Goal: Information Seeking & Learning: Learn about a topic

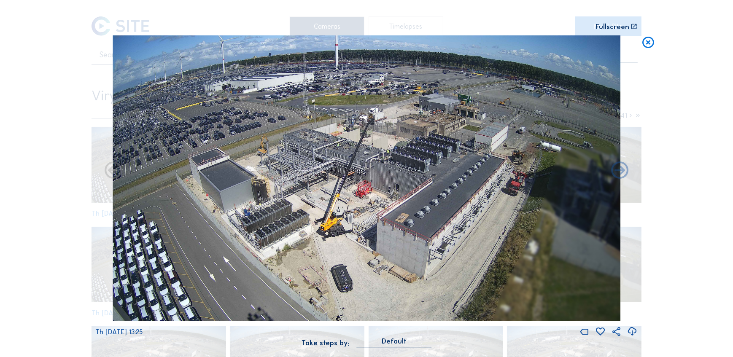
click at [647, 46] on icon at bounding box center [648, 42] width 14 height 15
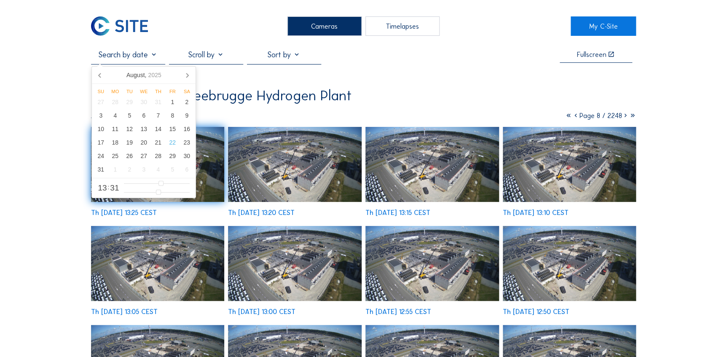
click at [126, 58] on input "text" at bounding box center [128, 54] width 74 height 9
click at [161, 142] on div "21" at bounding box center [158, 142] width 14 height 13
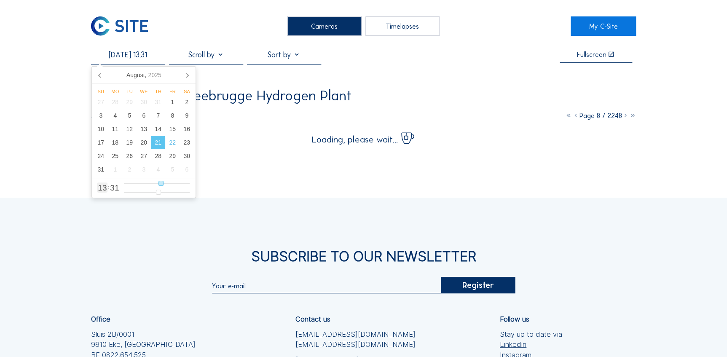
type input "[DATE] 14:31"
type input "14"
type input "[DATE] 15:31"
type input "15"
type input "[DATE] 16:31"
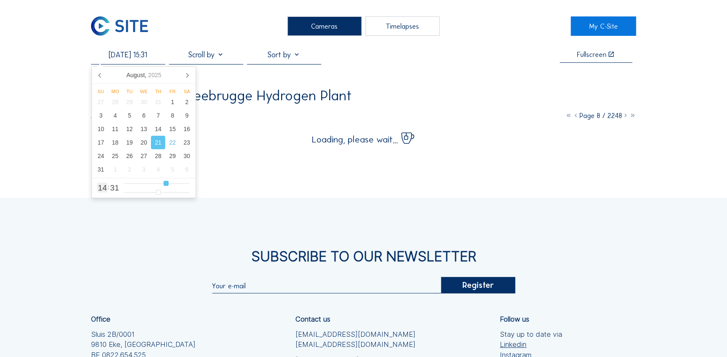
type input "16"
type input "[DATE] 15:31"
type input "15"
click at [166, 183] on input "range" at bounding box center [157, 183] width 66 height 7
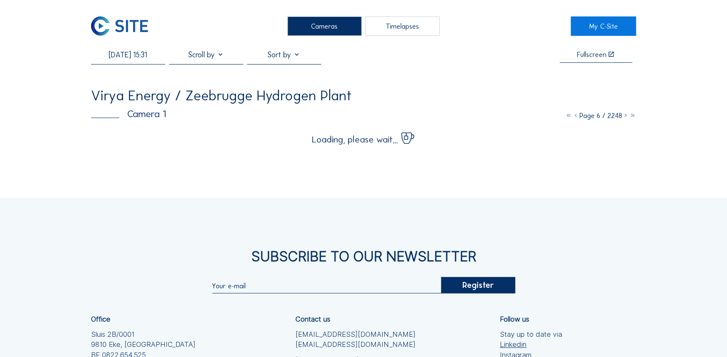
click at [43, 156] on div "Cameras Timelapses My C-Site [DATE] 15:31 Fullscreen Virya Energy / Zeebrugge H…" at bounding box center [363, 240] width 727 height 480
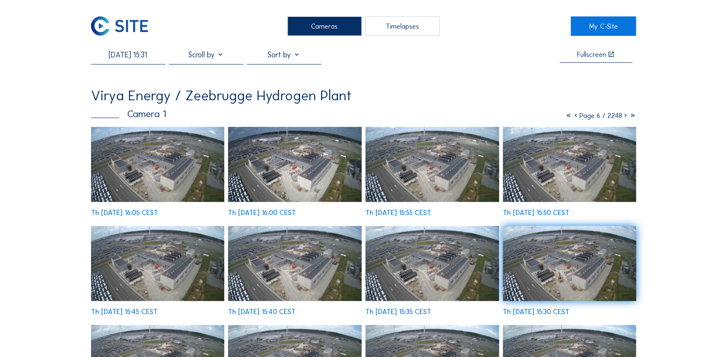
click at [142, 180] on img at bounding box center [158, 164] width 134 height 75
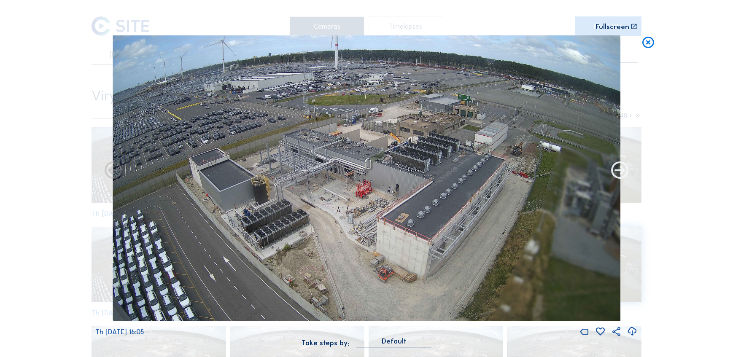
click at [617, 172] on icon at bounding box center [619, 171] width 21 height 21
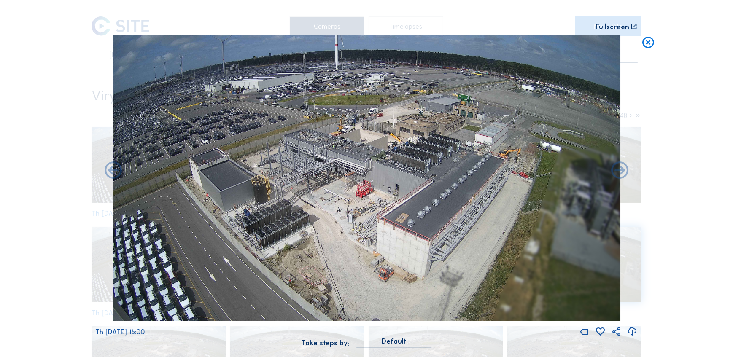
click at [617, 172] on icon at bounding box center [619, 171] width 21 height 21
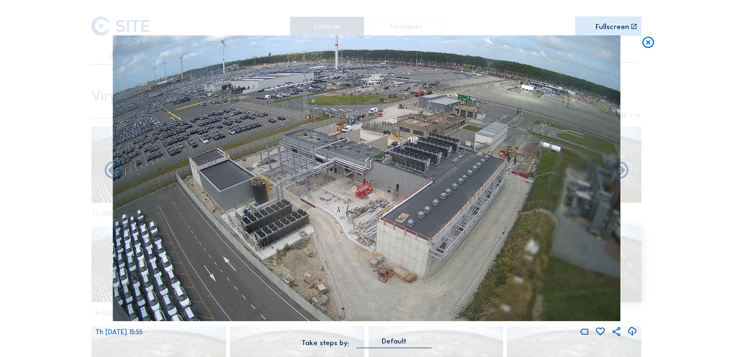
click at [617, 172] on icon at bounding box center [619, 171] width 21 height 21
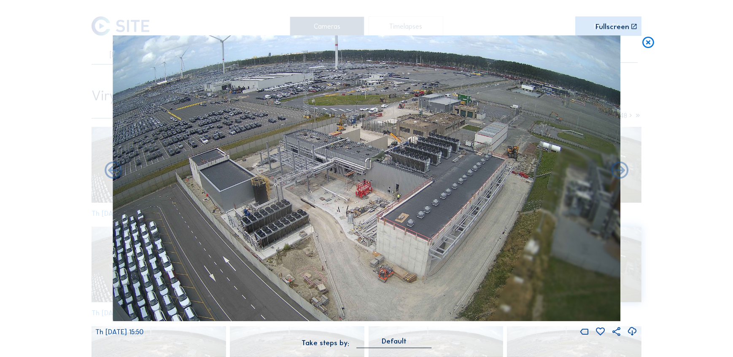
click at [617, 172] on icon at bounding box center [619, 171] width 21 height 21
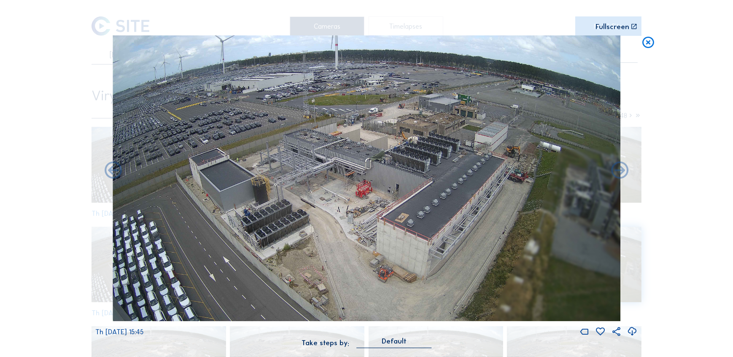
click at [617, 172] on icon at bounding box center [619, 171] width 21 height 21
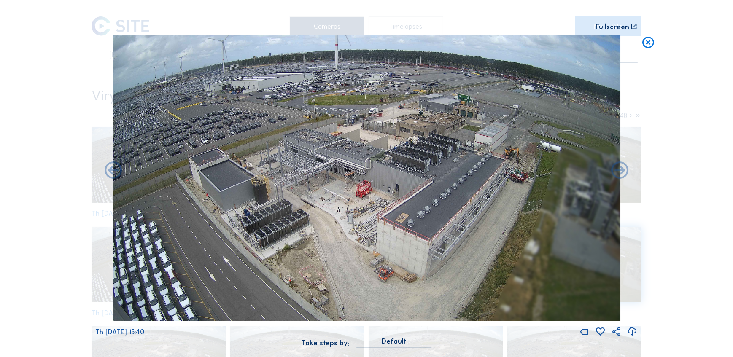
click at [617, 172] on icon at bounding box center [619, 171] width 21 height 21
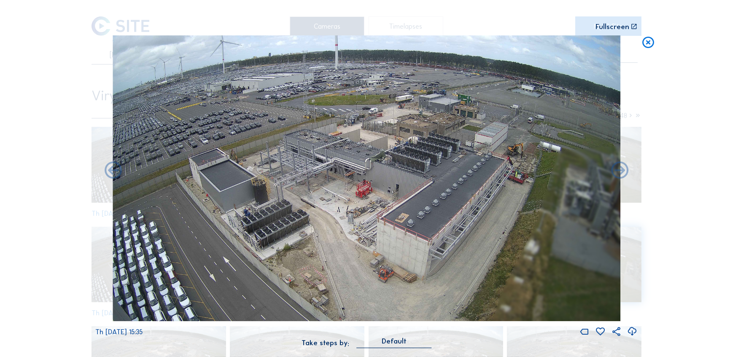
click at [617, 172] on icon at bounding box center [619, 171] width 21 height 21
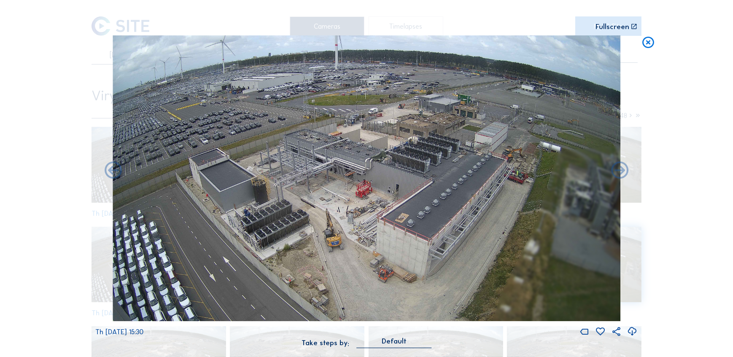
click at [617, 172] on icon at bounding box center [619, 171] width 21 height 21
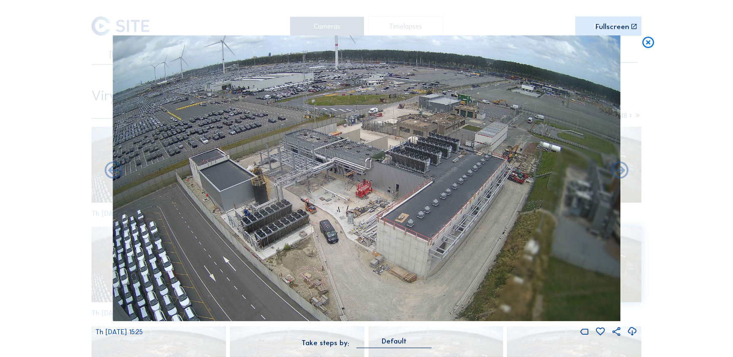
click at [617, 172] on icon at bounding box center [619, 171] width 21 height 21
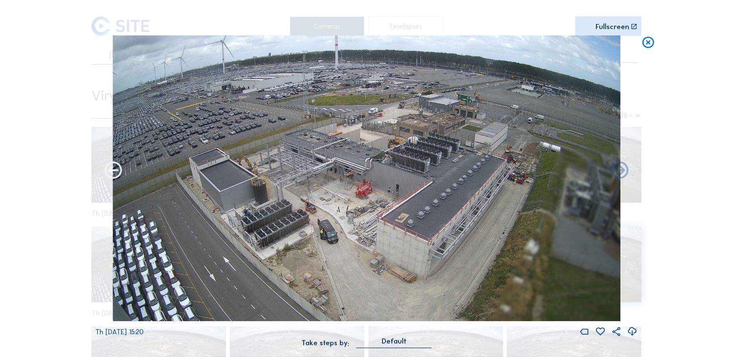
click at [106, 172] on icon at bounding box center [113, 171] width 21 height 21
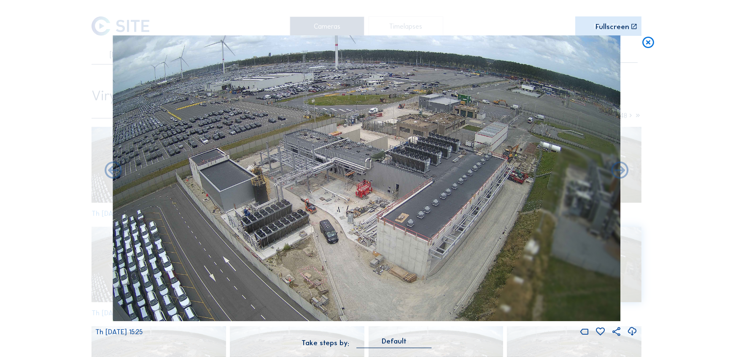
click at [631, 174] on div "Th [DATE] 15:25" at bounding box center [366, 186] width 542 height 302
click at [619, 169] on icon at bounding box center [619, 171] width 21 height 21
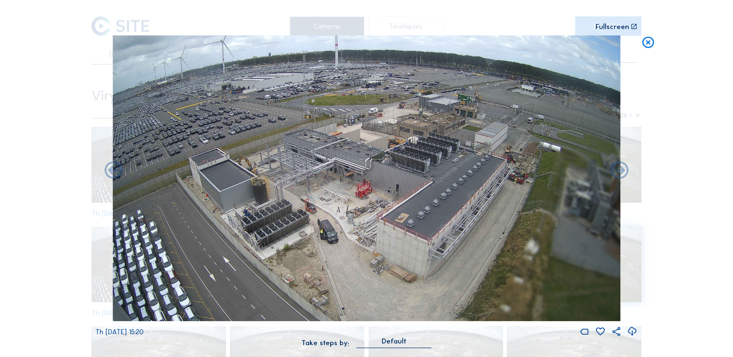
click at [619, 169] on icon at bounding box center [619, 171] width 21 height 21
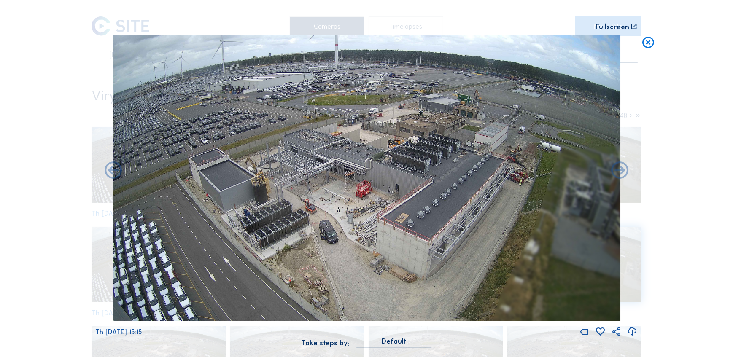
click at [619, 169] on icon at bounding box center [619, 171] width 21 height 21
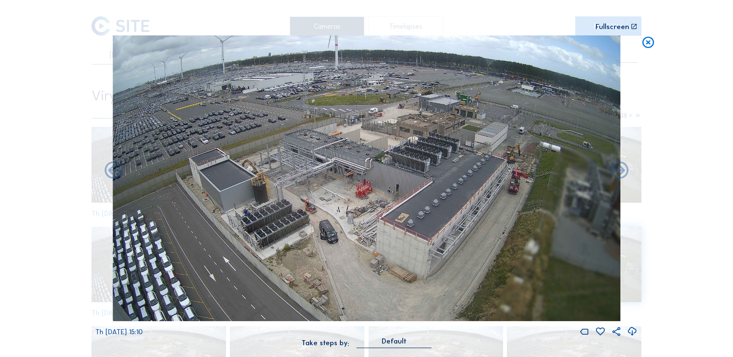
click at [619, 169] on icon at bounding box center [619, 171] width 21 height 21
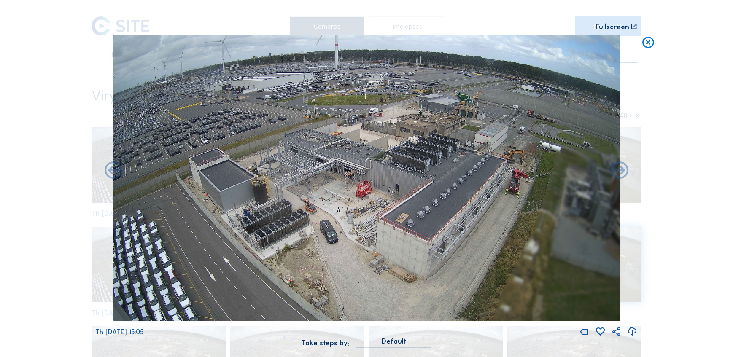
click at [619, 169] on icon at bounding box center [619, 171] width 21 height 21
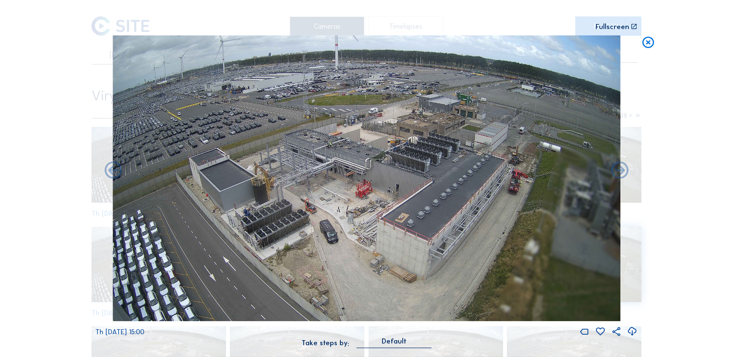
click at [619, 169] on icon at bounding box center [619, 171] width 21 height 21
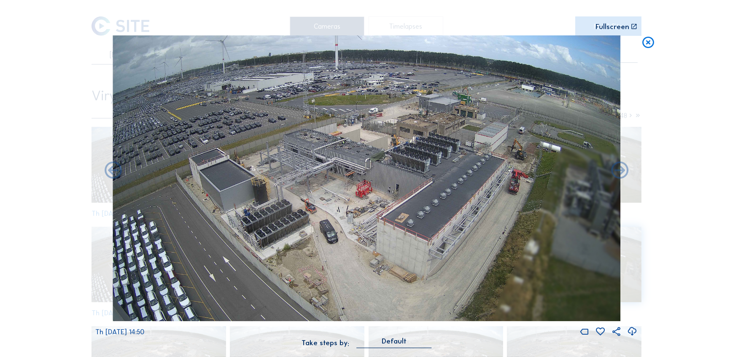
click at [619, 169] on icon at bounding box center [619, 171] width 21 height 21
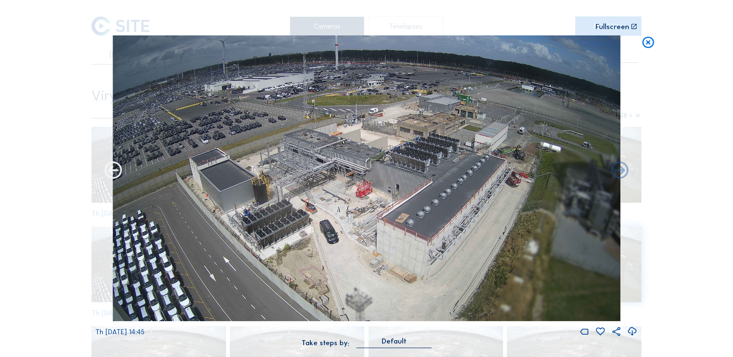
click at [117, 171] on icon at bounding box center [113, 171] width 21 height 21
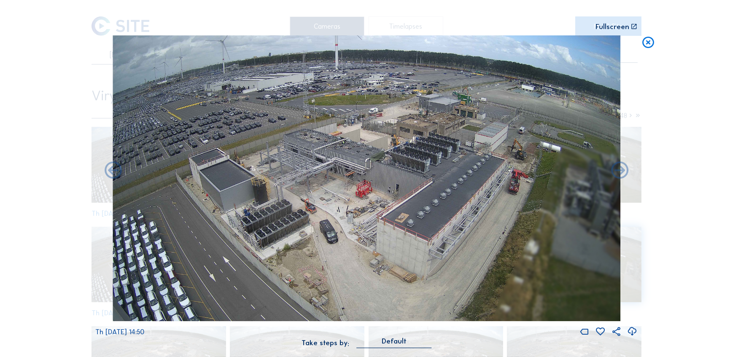
click at [117, 171] on icon at bounding box center [113, 171] width 21 height 21
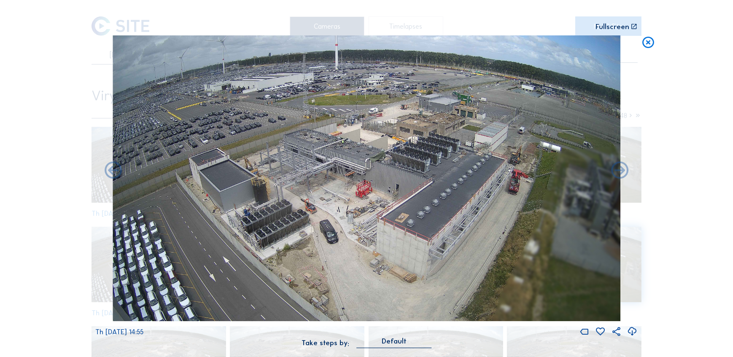
click at [117, 171] on icon at bounding box center [113, 171] width 21 height 21
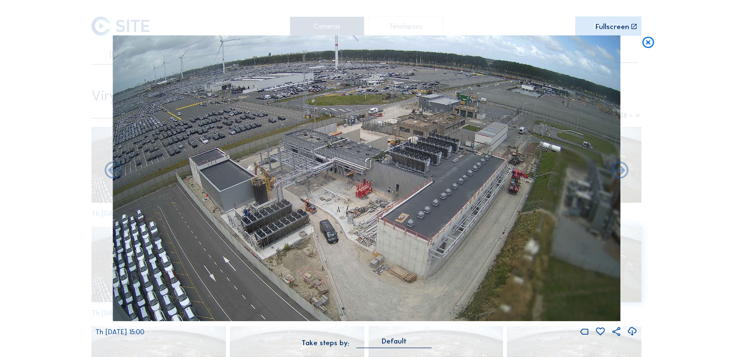
click at [117, 171] on icon at bounding box center [113, 171] width 21 height 21
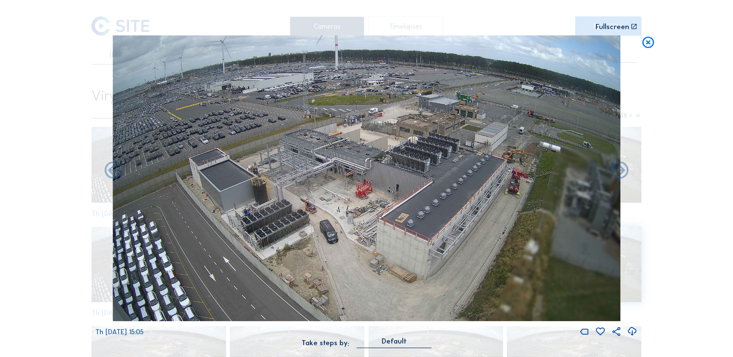
click at [117, 171] on icon at bounding box center [113, 171] width 21 height 21
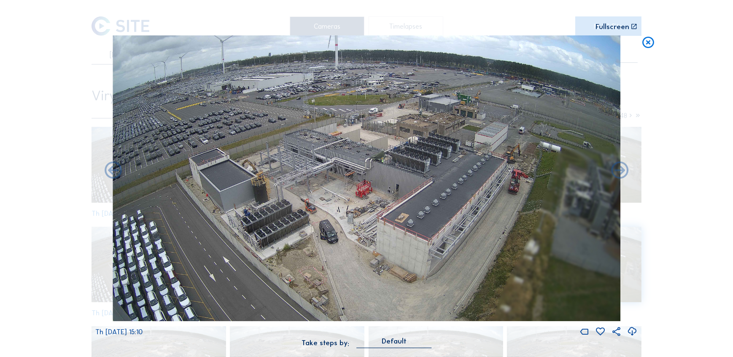
click at [117, 171] on icon at bounding box center [113, 171] width 21 height 21
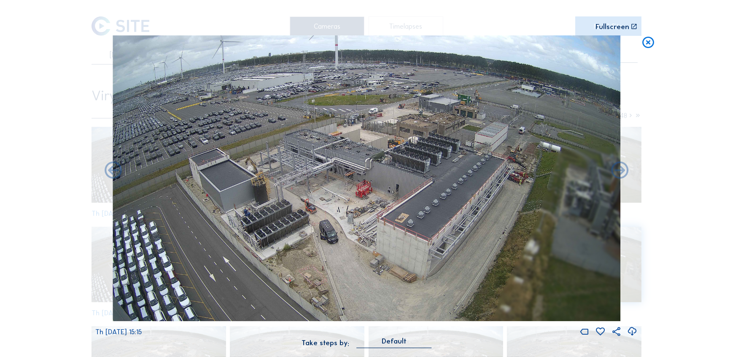
click at [117, 171] on icon at bounding box center [113, 171] width 21 height 21
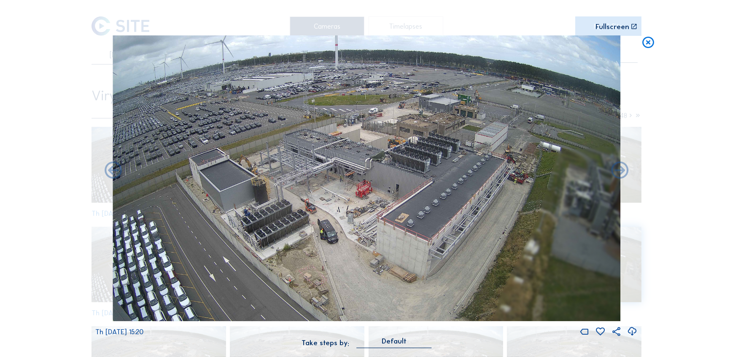
click at [117, 171] on icon at bounding box center [113, 171] width 21 height 21
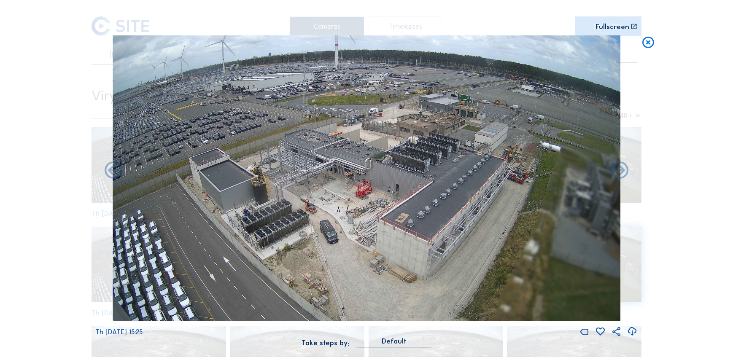
click at [117, 171] on icon at bounding box center [113, 171] width 21 height 21
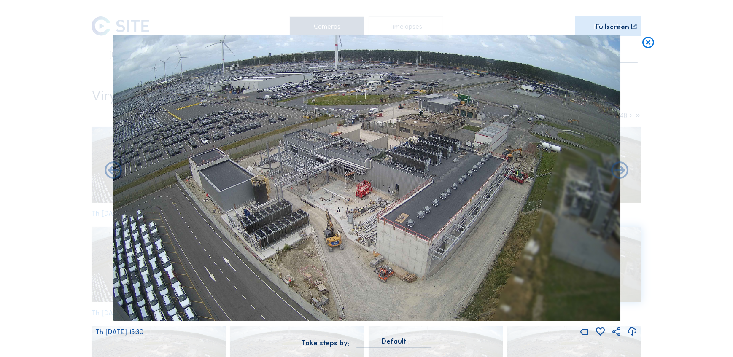
click at [117, 171] on icon at bounding box center [113, 171] width 21 height 21
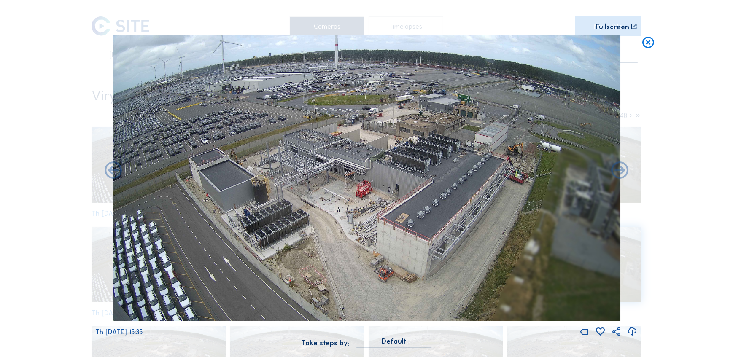
click at [117, 171] on icon at bounding box center [113, 171] width 21 height 21
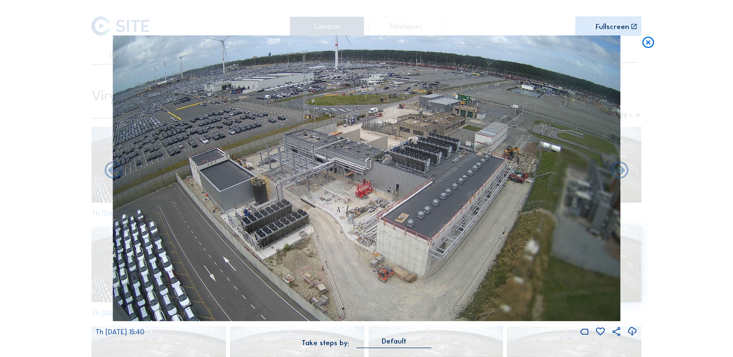
click at [117, 171] on icon at bounding box center [113, 171] width 21 height 21
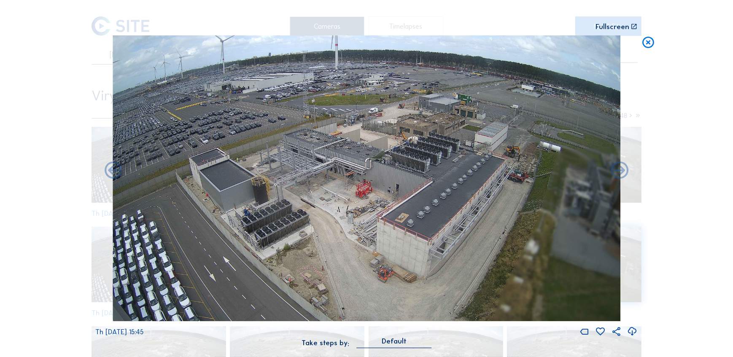
click at [117, 171] on icon at bounding box center [113, 171] width 21 height 21
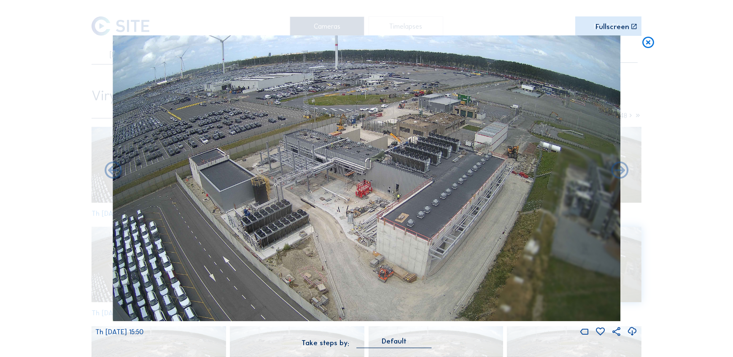
click at [117, 171] on icon at bounding box center [113, 171] width 21 height 21
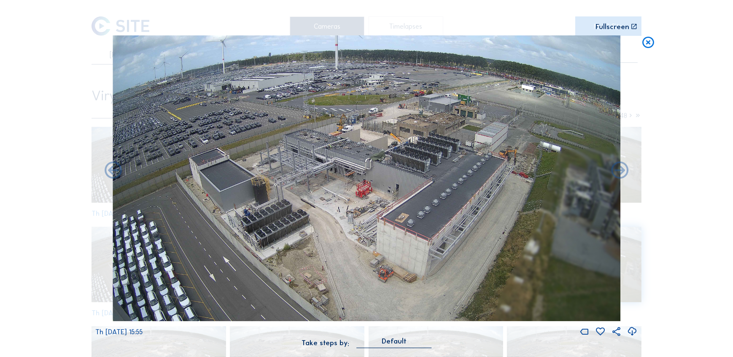
click at [117, 171] on icon at bounding box center [113, 171] width 21 height 21
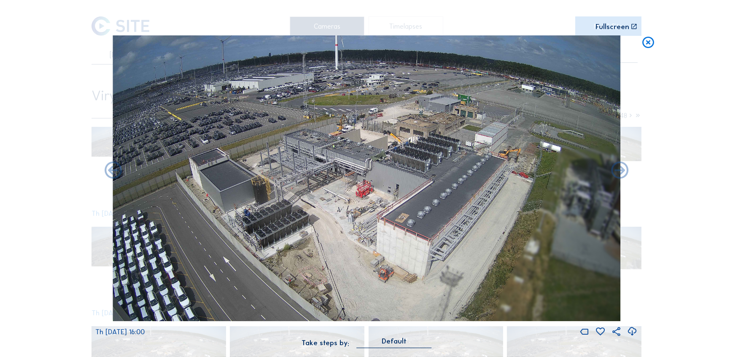
click at [117, 171] on icon at bounding box center [113, 171] width 21 height 21
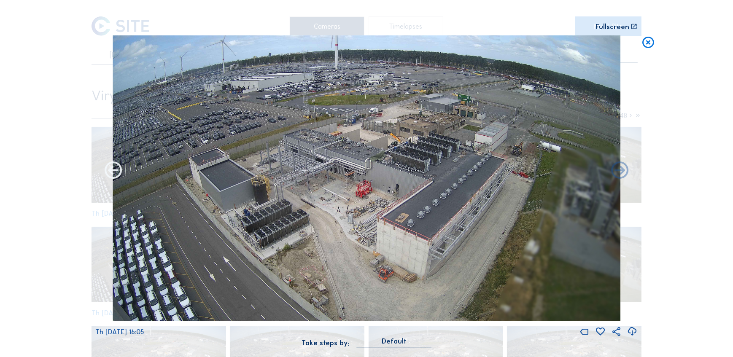
click at [117, 171] on icon at bounding box center [113, 171] width 21 height 21
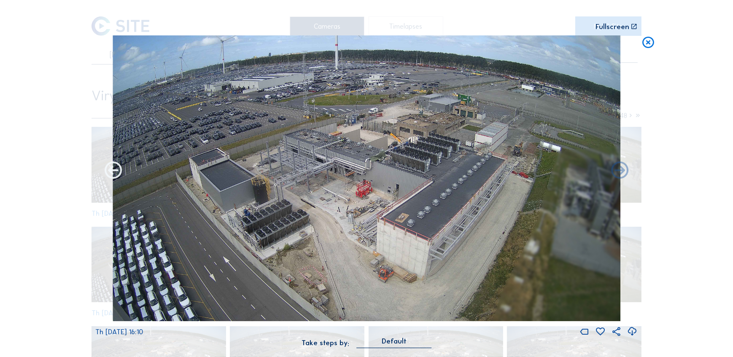
click at [115, 173] on icon at bounding box center [113, 171] width 21 height 21
click at [118, 169] on icon at bounding box center [113, 171] width 21 height 21
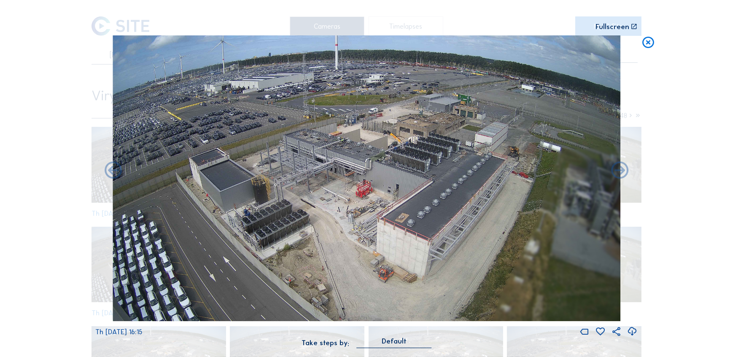
click at [118, 169] on icon at bounding box center [113, 171] width 21 height 21
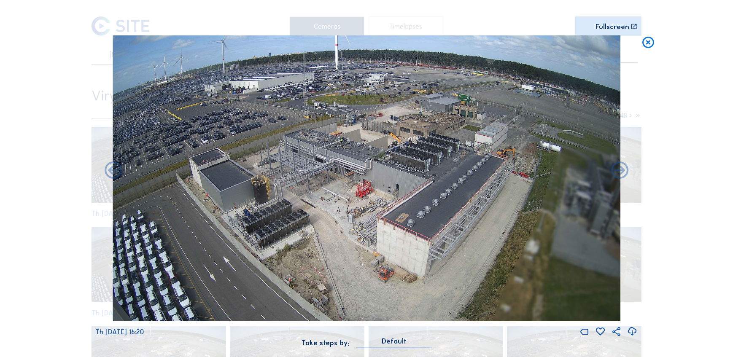
click at [118, 169] on icon at bounding box center [113, 171] width 21 height 21
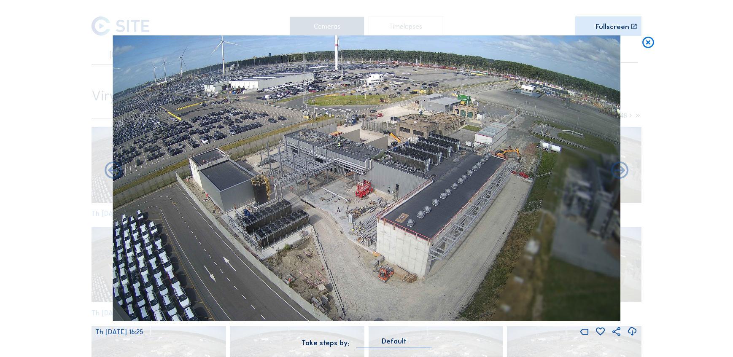
click at [118, 169] on icon at bounding box center [113, 171] width 21 height 21
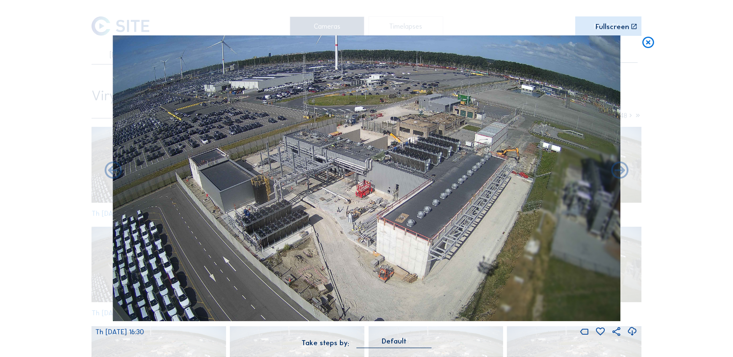
click at [118, 169] on icon at bounding box center [113, 171] width 21 height 21
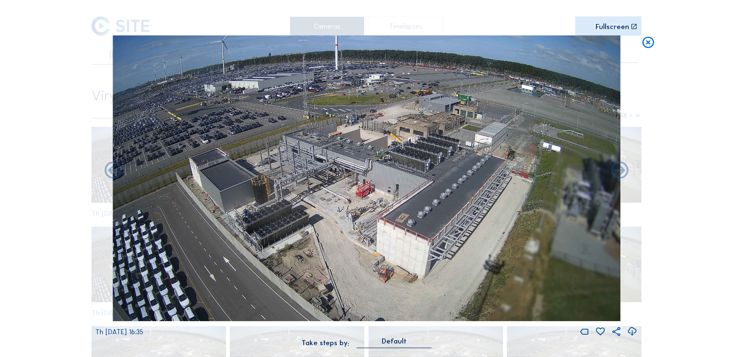
click at [118, 169] on icon at bounding box center [113, 171] width 21 height 21
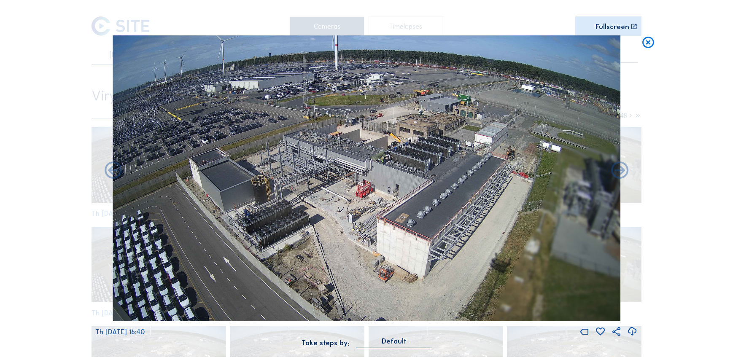
click at [118, 169] on icon at bounding box center [113, 171] width 21 height 21
click at [616, 169] on icon at bounding box center [619, 171] width 21 height 21
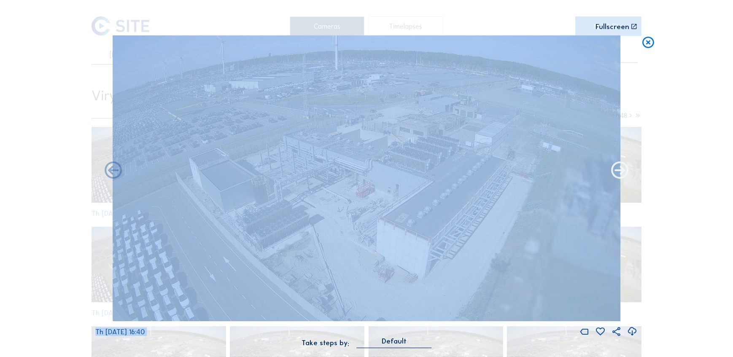
click at [616, 170] on icon at bounding box center [619, 171] width 21 height 21
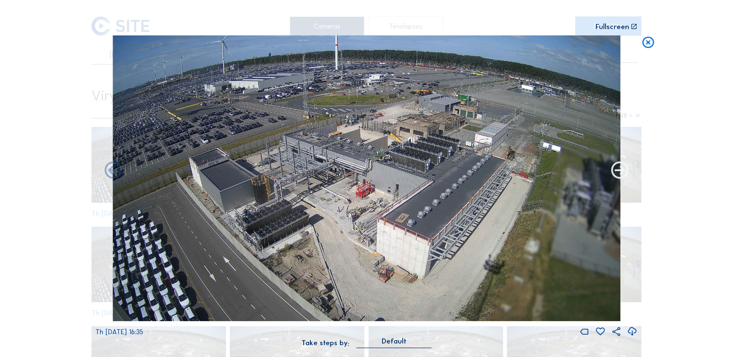
click at [618, 172] on icon at bounding box center [619, 171] width 21 height 21
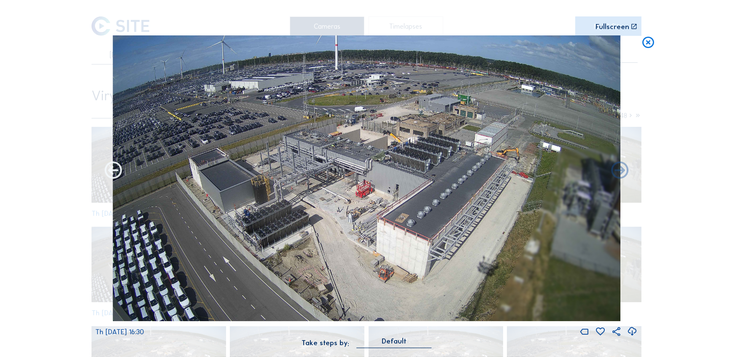
click at [117, 177] on icon at bounding box center [113, 171] width 21 height 21
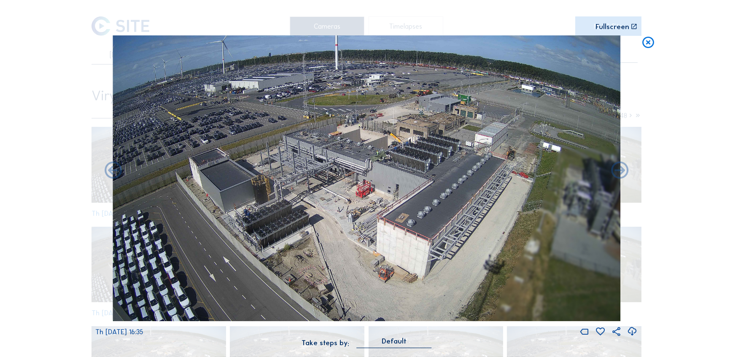
click at [117, 177] on icon at bounding box center [113, 171] width 21 height 21
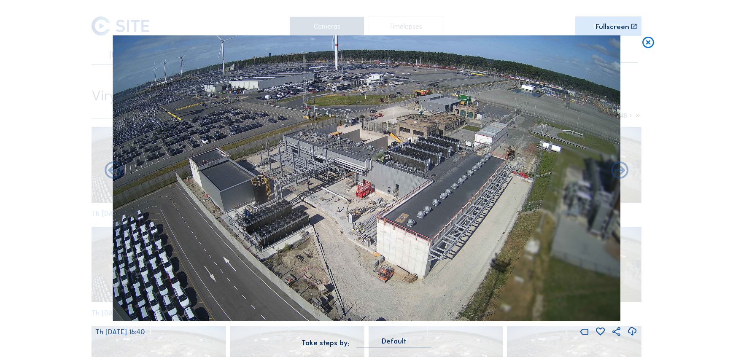
click at [117, 177] on icon at bounding box center [113, 171] width 21 height 21
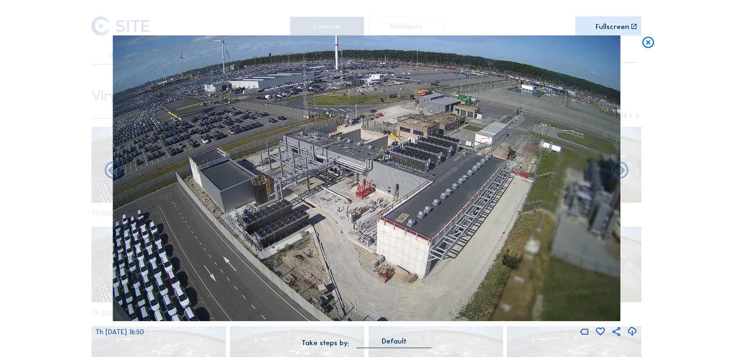
click at [117, 177] on icon at bounding box center [113, 171] width 21 height 21
click at [611, 170] on icon at bounding box center [619, 171] width 21 height 21
click at [620, 171] on icon at bounding box center [619, 171] width 21 height 21
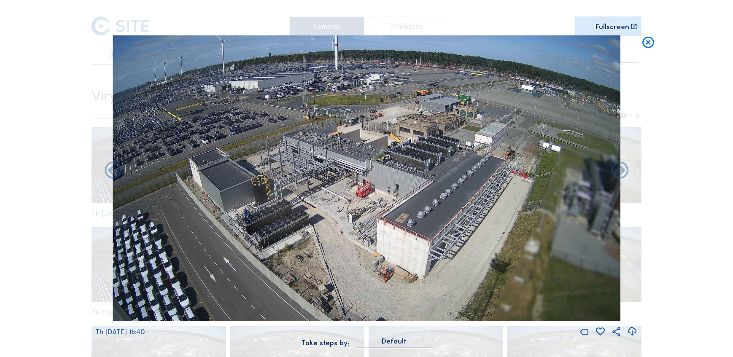
click at [620, 171] on icon at bounding box center [619, 171] width 21 height 21
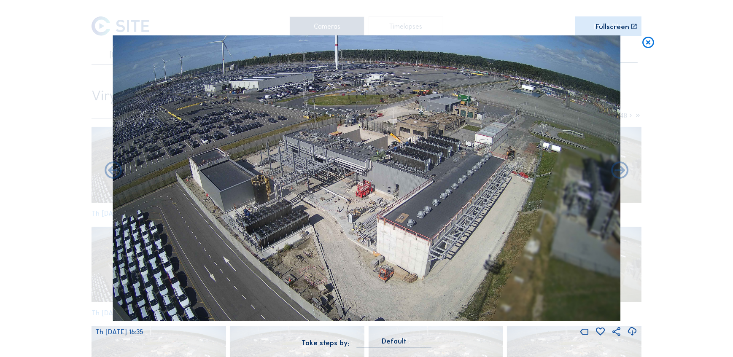
click at [620, 171] on icon at bounding box center [619, 171] width 21 height 21
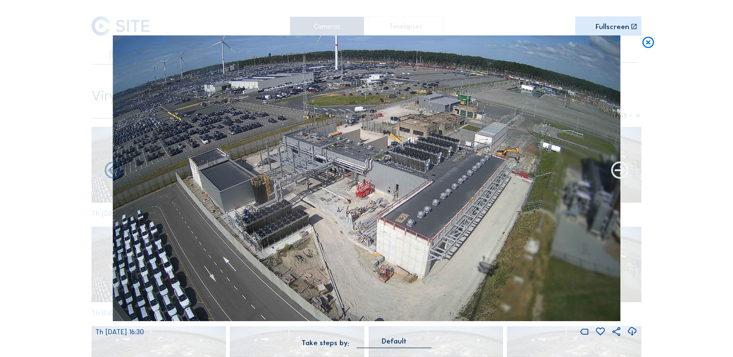
click at [625, 172] on icon at bounding box center [619, 171] width 21 height 21
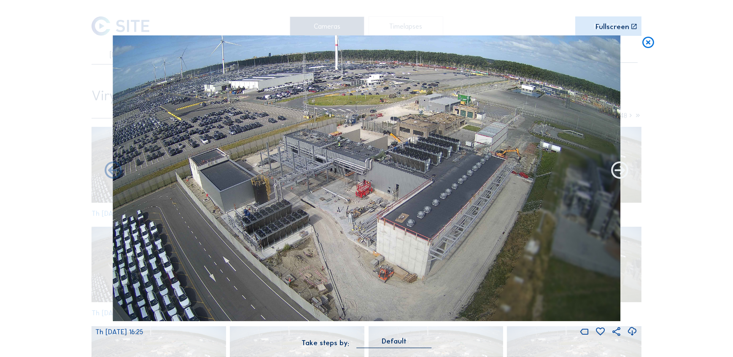
click at [624, 172] on icon at bounding box center [619, 171] width 21 height 21
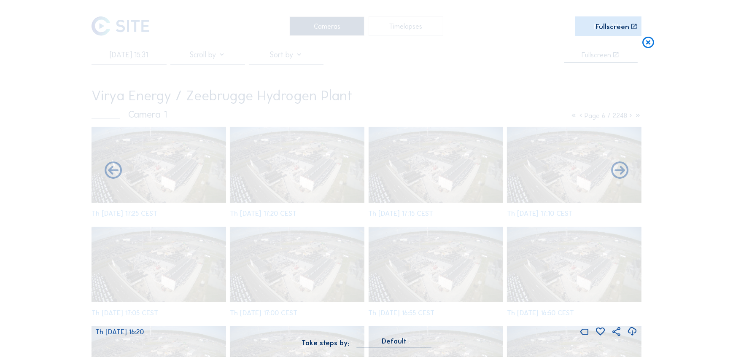
click at [624, 172] on icon at bounding box center [619, 171] width 21 height 21
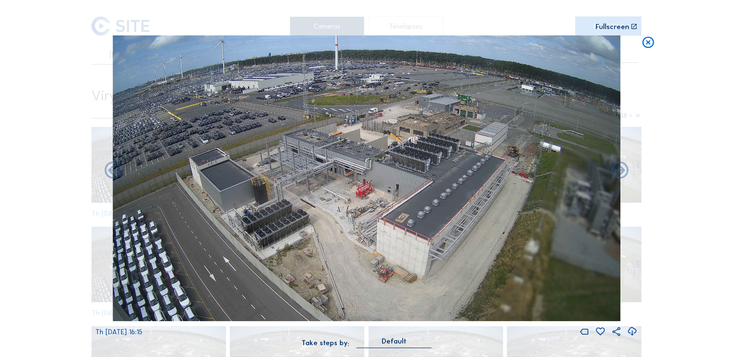
click at [624, 172] on icon at bounding box center [619, 171] width 21 height 21
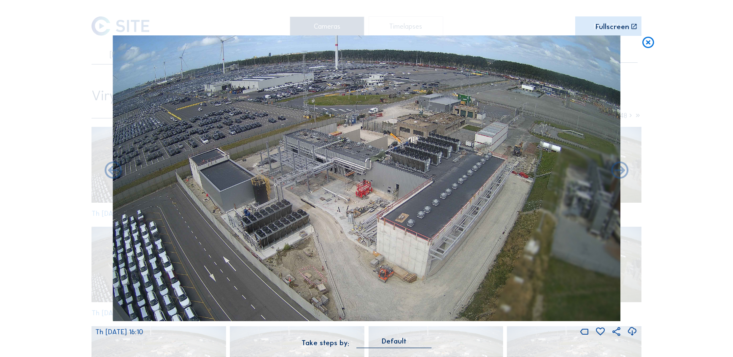
click at [624, 172] on icon at bounding box center [619, 171] width 21 height 21
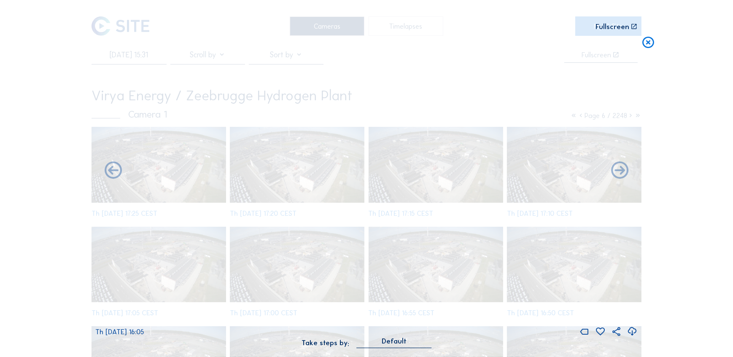
click at [624, 172] on icon at bounding box center [619, 171] width 21 height 21
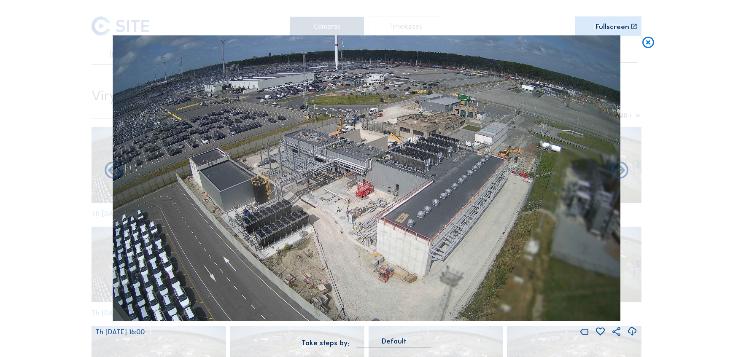
click at [624, 172] on icon at bounding box center [619, 171] width 21 height 21
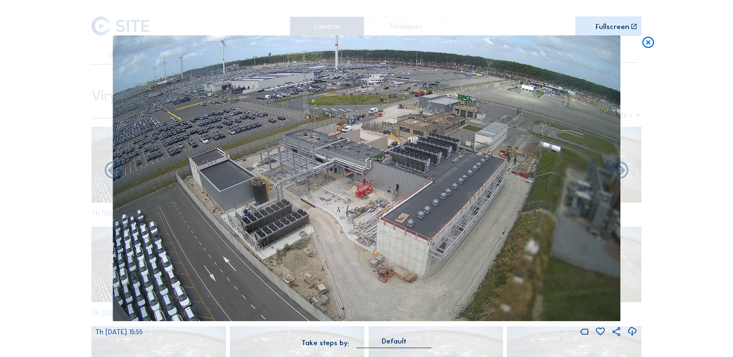
click at [624, 172] on icon at bounding box center [619, 171] width 21 height 21
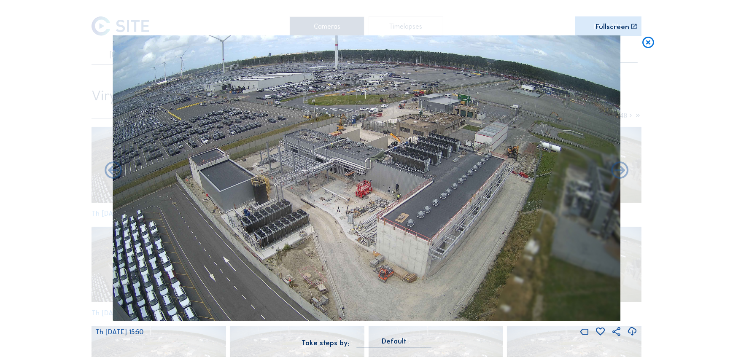
click at [624, 172] on icon at bounding box center [619, 171] width 21 height 21
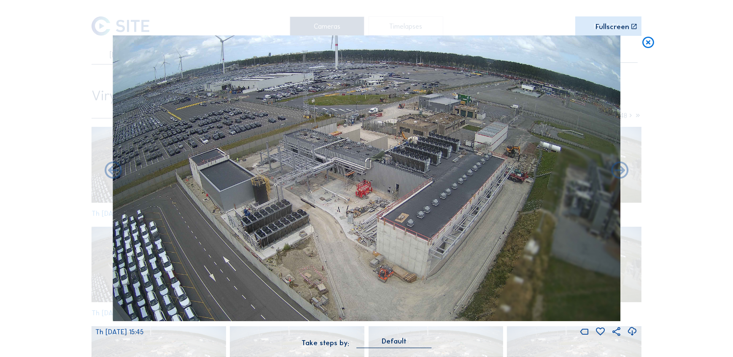
click at [624, 172] on icon at bounding box center [619, 171] width 21 height 21
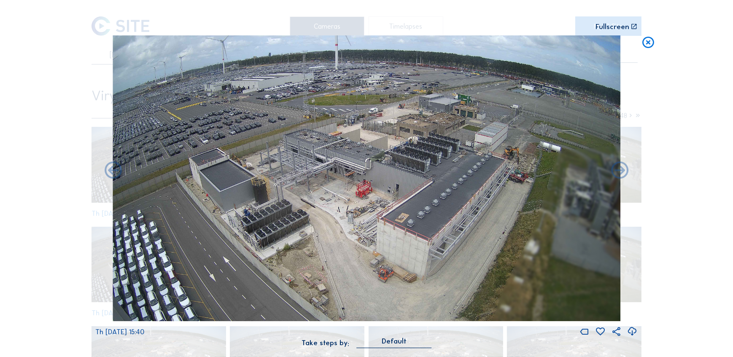
click at [624, 172] on icon at bounding box center [619, 171] width 21 height 21
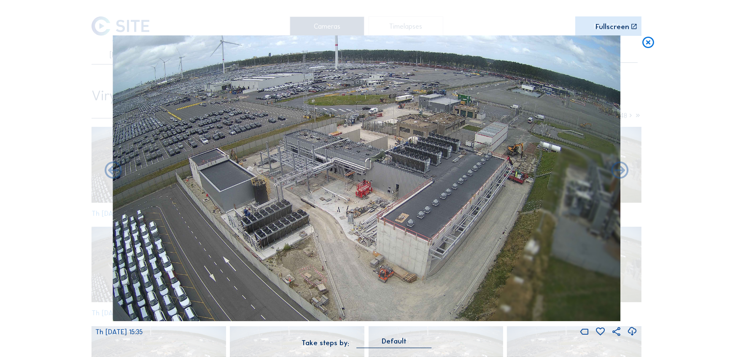
click at [624, 172] on icon at bounding box center [619, 171] width 21 height 21
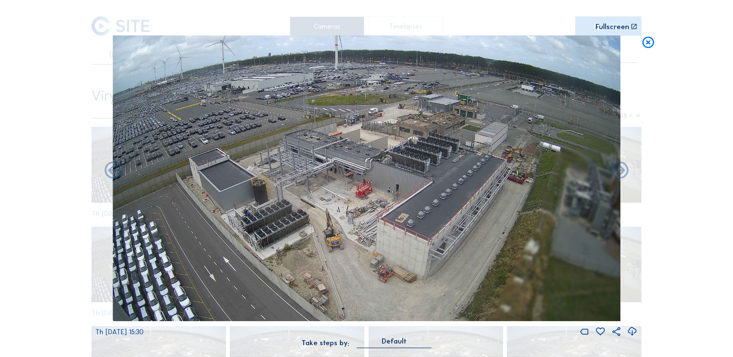
click at [624, 172] on icon at bounding box center [619, 171] width 21 height 21
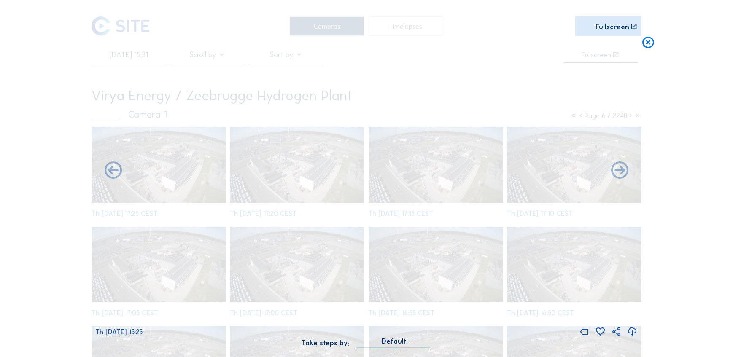
click at [624, 172] on icon at bounding box center [619, 171] width 21 height 21
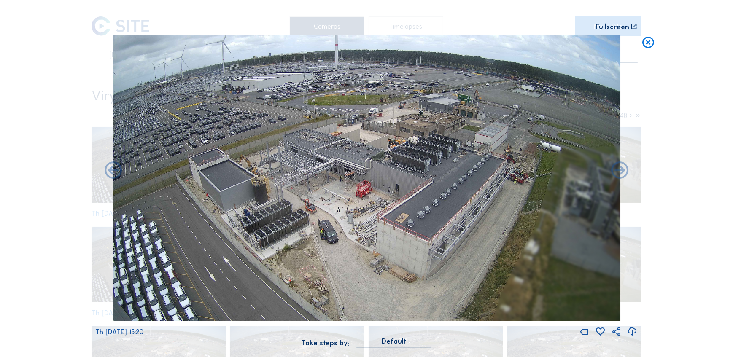
click at [624, 172] on icon at bounding box center [619, 171] width 21 height 21
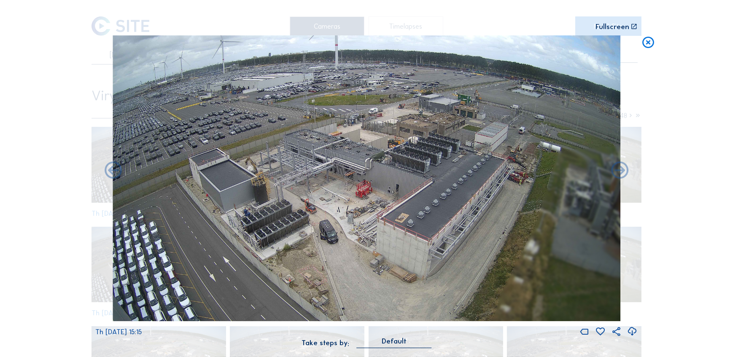
click at [624, 172] on icon at bounding box center [619, 171] width 21 height 21
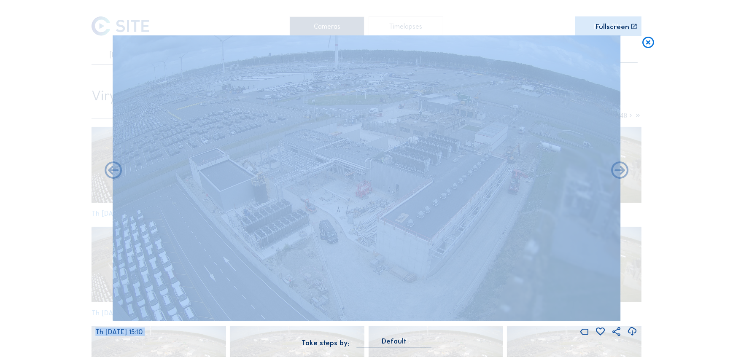
click at [624, 172] on icon at bounding box center [619, 171] width 21 height 21
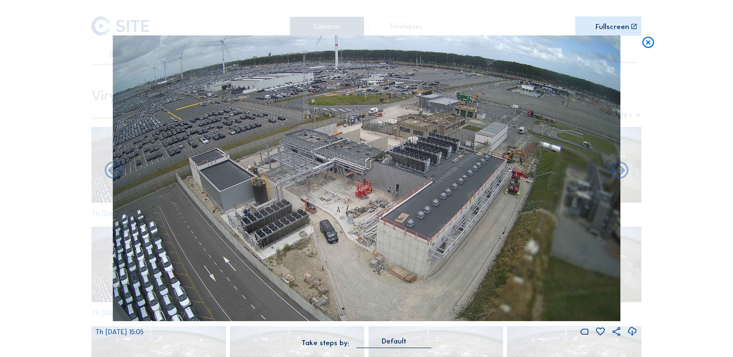
click at [624, 172] on icon at bounding box center [619, 171] width 21 height 21
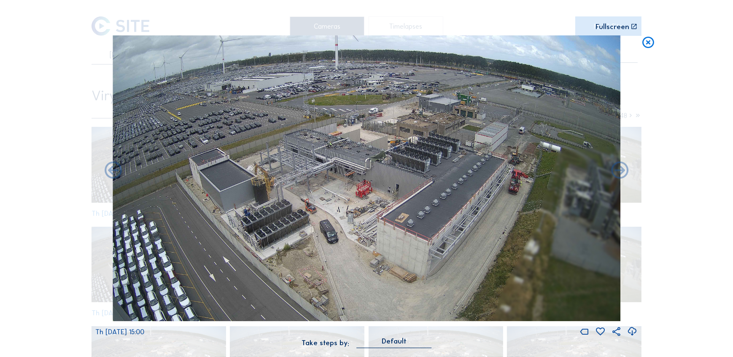
click at [624, 172] on icon at bounding box center [619, 171] width 21 height 21
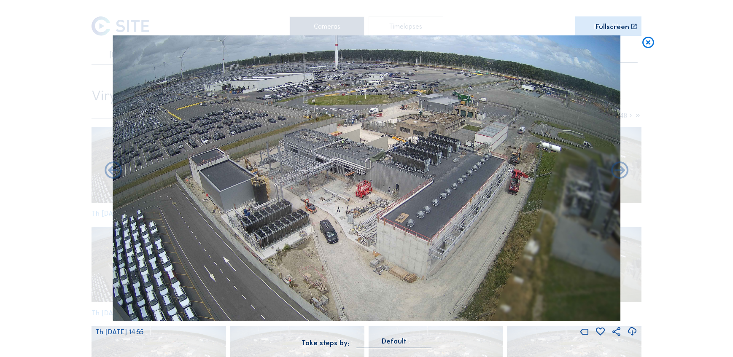
click at [624, 172] on icon at bounding box center [619, 171] width 21 height 21
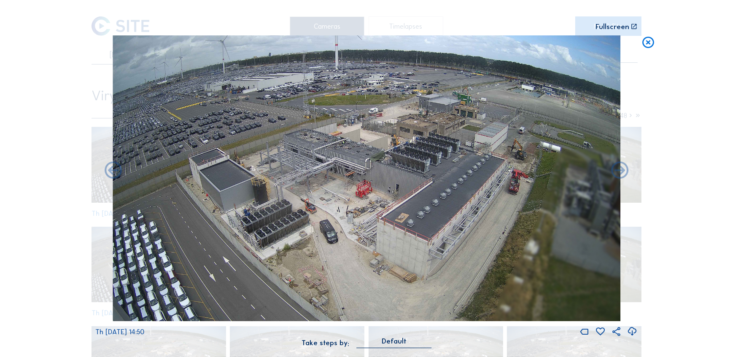
click at [624, 172] on icon at bounding box center [619, 171] width 21 height 21
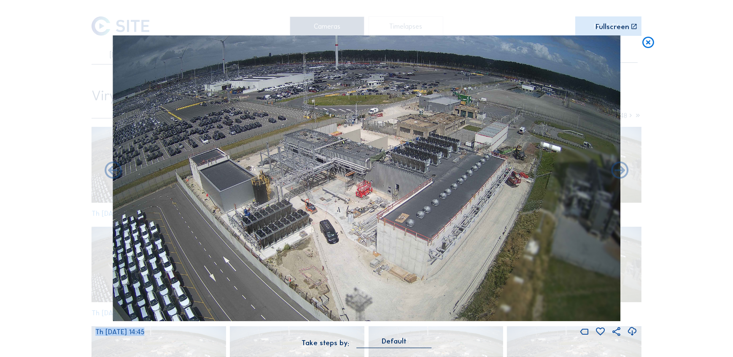
drag, startPoint x: 624, startPoint y: 172, endPoint x: 640, endPoint y: 191, distance: 24.2
click at [640, 191] on div "Scroll to travel through time | Press 'Alt' Button + Scroll to Zoom | Click and…" at bounding box center [366, 178] width 733 height 357
click at [112, 169] on icon at bounding box center [113, 171] width 21 height 21
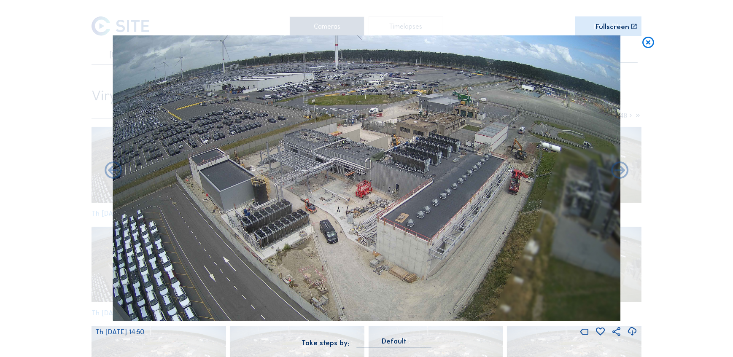
click at [638, 46] on div "Scroll to travel through time | Press 'Alt' Button + Scroll to Zoom | Click and…" at bounding box center [366, 178] width 733 height 357
click at [647, 42] on icon at bounding box center [648, 42] width 14 height 15
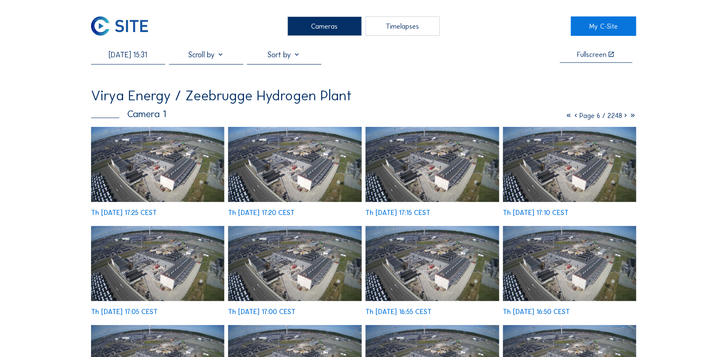
click at [129, 59] on input "[DATE] 15:31" at bounding box center [128, 54] width 74 height 9
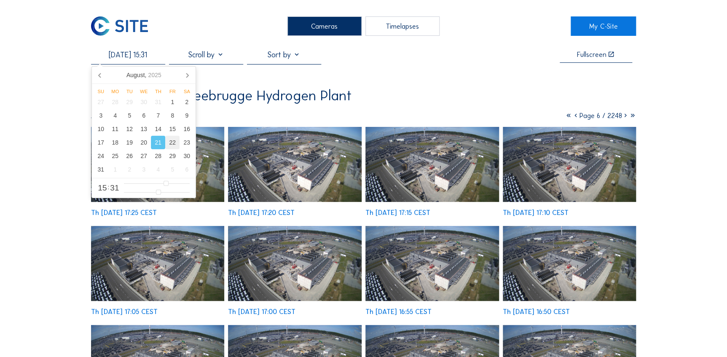
click at [168, 142] on div "22" at bounding box center [172, 142] width 14 height 13
type input "[DATE] 07:31"
type input "7"
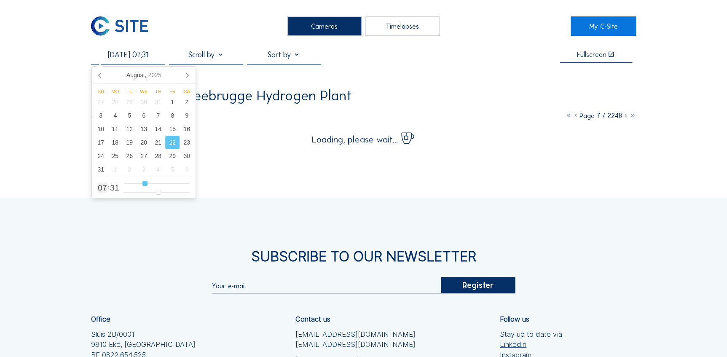
type input "[DATE] 06:31"
type input "6"
click at [142, 183] on input "range" at bounding box center [157, 183] width 66 height 7
click at [46, 145] on div "Cameras Timelapses My C-Site [DATE] 06:31 Fullscreen Virya Energy / Zeebrugge H…" at bounding box center [363, 240] width 727 height 480
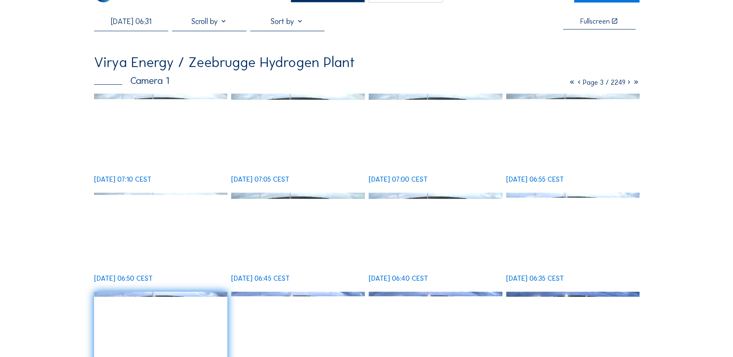
scroll to position [115, 0]
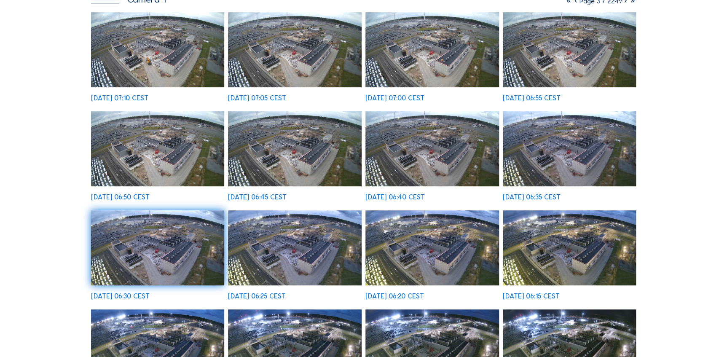
click at [411, 259] on img at bounding box center [432, 247] width 134 height 75
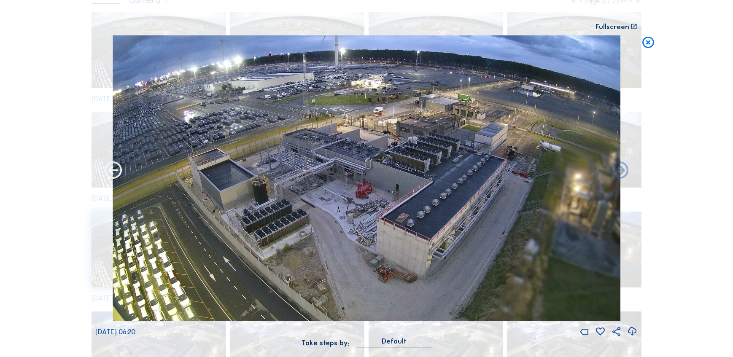
click at [114, 172] on icon at bounding box center [113, 171] width 21 height 21
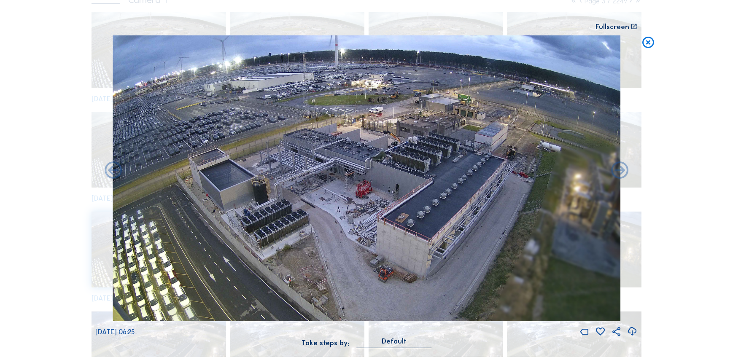
click at [114, 172] on icon at bounding box center [113, 171] width 21 height 21
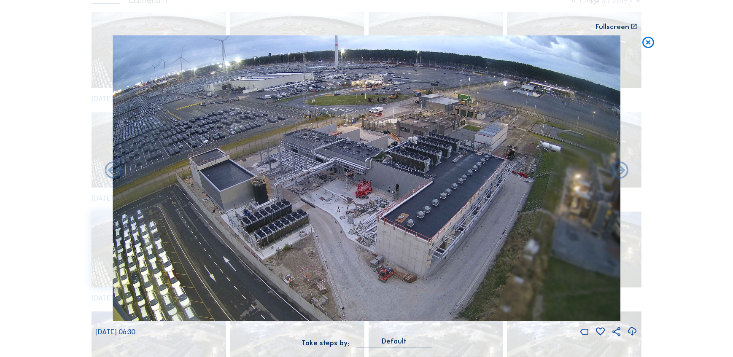
click at [114, 172] on icon at bounding box center [113, 171] width 21 height 21
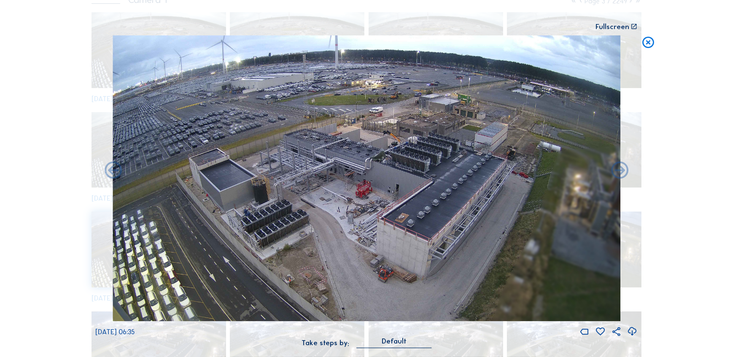
click at [114, 172] on icon at bounding box center [113, 171] width 21 height 21
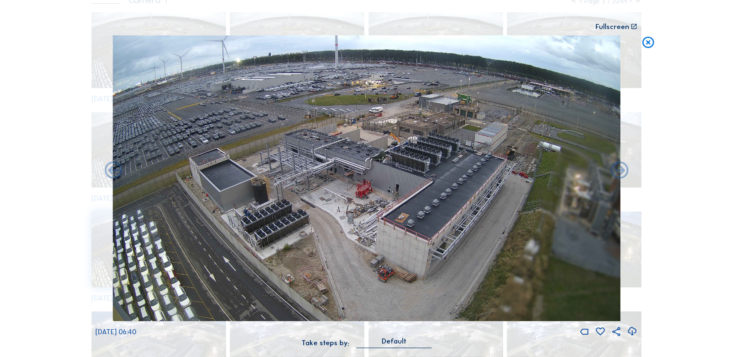
click at [114, 172] on icon at bounding box center [113, 171] width 21 height 21
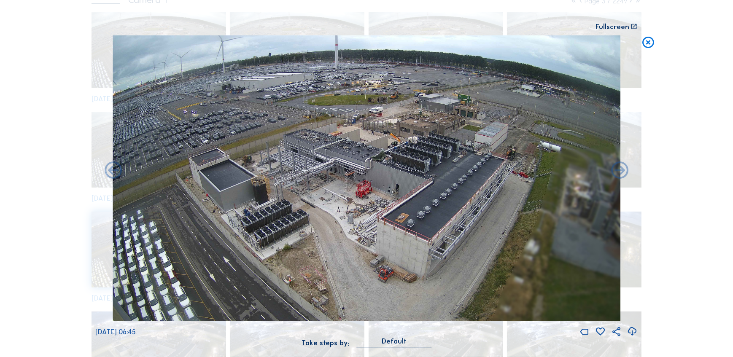
click at [114, 172] on icon at bounding box center [113, 171] width 21 height 21
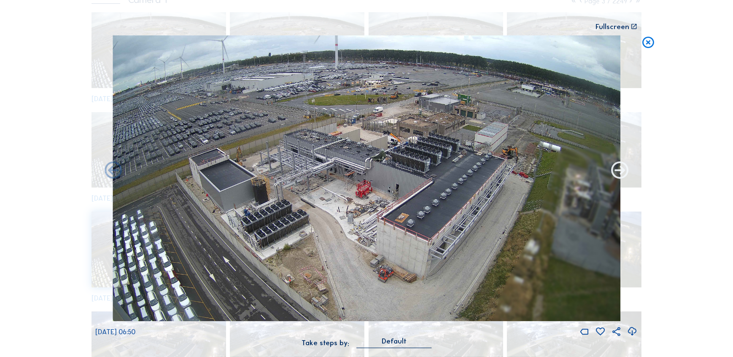
click at [625, 176] on icon at bounding box center [619, 171] width 21 height 21
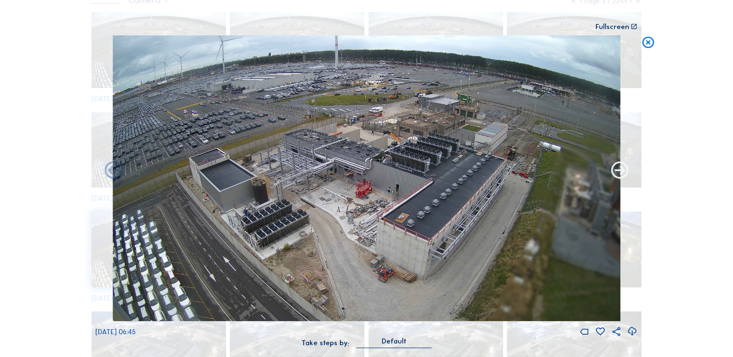
click at [623, 168] on icon at bounding box center [619, 171] width 21 height 21
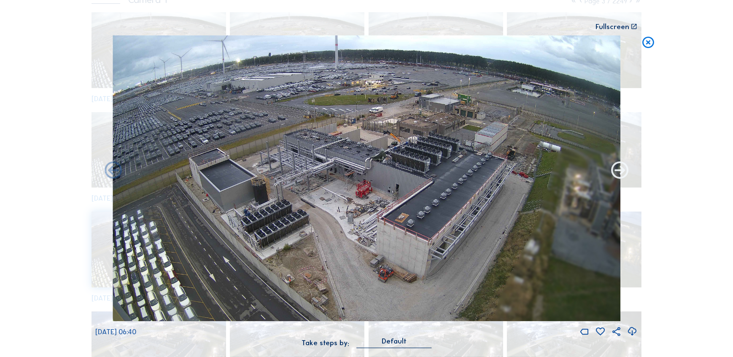
click at [623, 170] on icon at bounding box center [619, 171] width 21 height 21
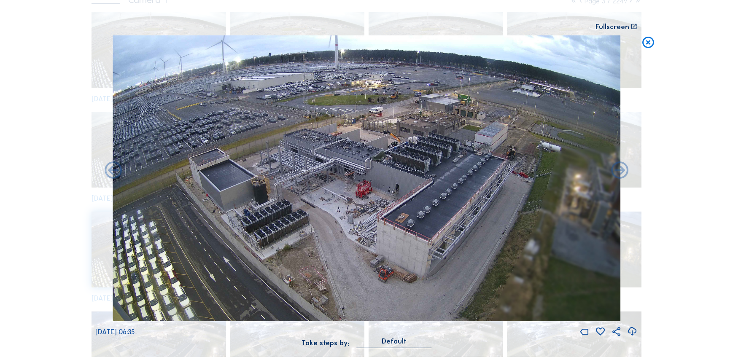
click at [623, 170] on icon at bounding box center [619, 171] width 21 height 21
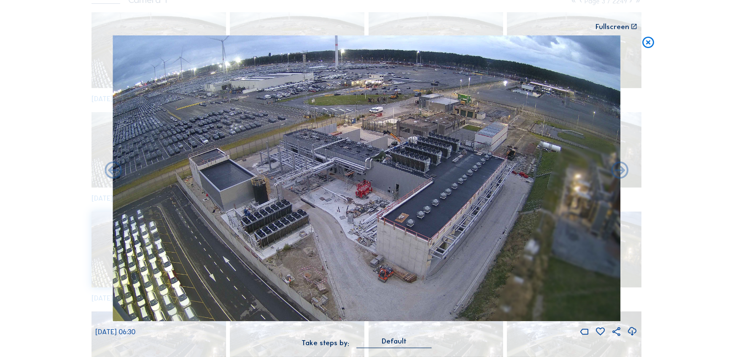
click at [623, 170] on icon at bounding box center [619, 171] width 21 height 21
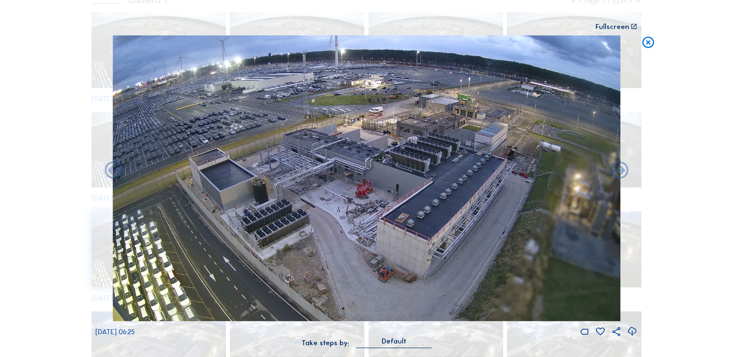
click at [623, 170] on icon at bounding box center [619, 171] width 21 height 21
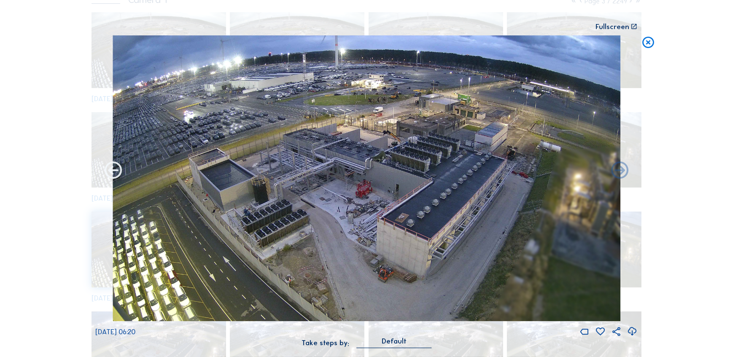
click at [115, 177] on icon at bounding box center [113, 171] width 21 height 21
click at [113, 175] on icon at bounding box center [113, 171] width 21 height 21
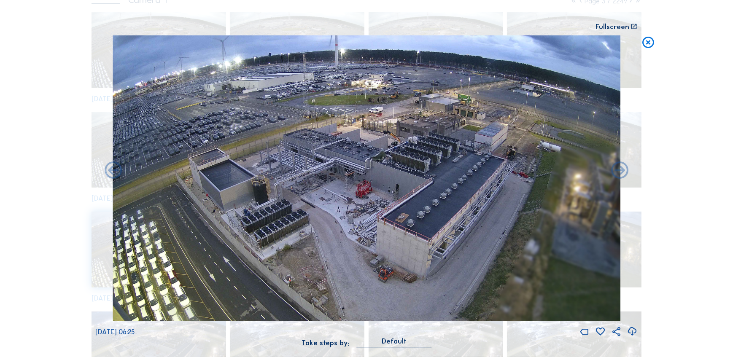
click at [113, 175] on icon at bounding box center [113, 171] width 21 height 21
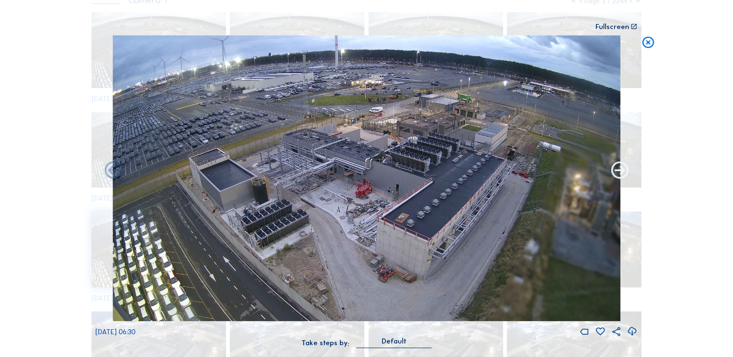
click at [616, 171] on icon at bounding box center [619, 171] width 21 height 21
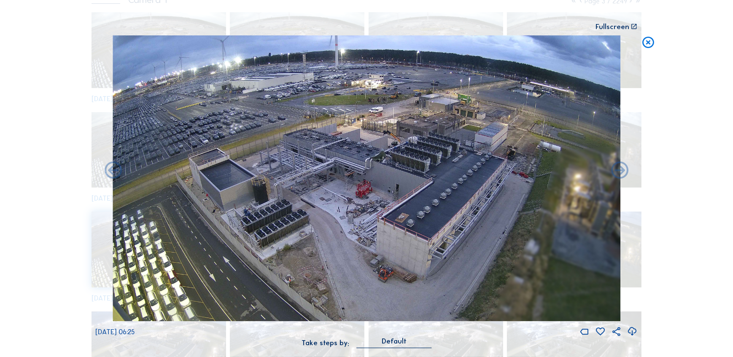
click at [616, 171] on icon at bounding box center [619, 171] width 21 height 21
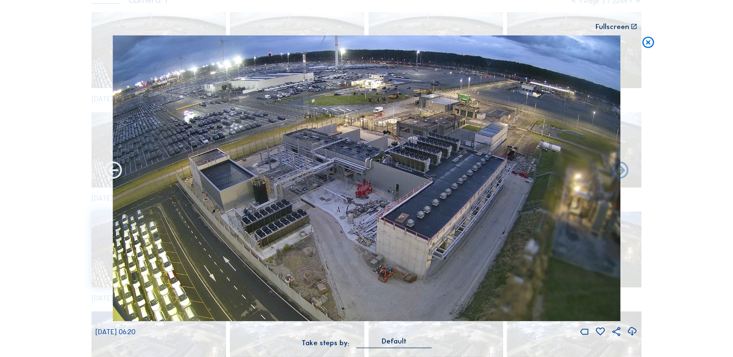
click at [109, 167] on icon at bounding box center [113, 171] width 21 height 21
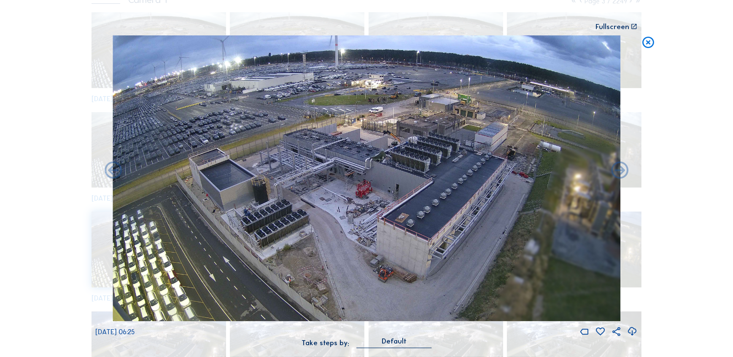
click at [109, 167] on icon at bounding box center [113, 171] width 21 height 21
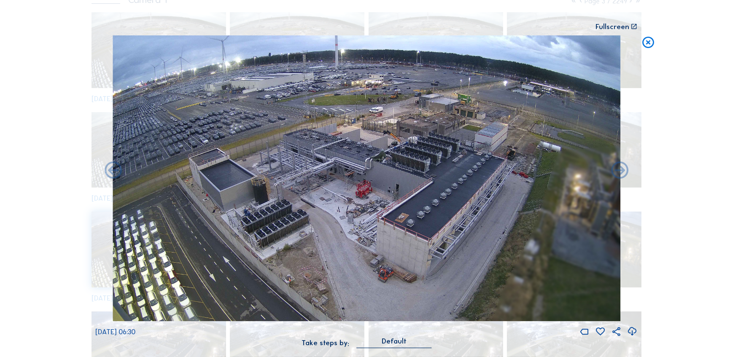
click at [109, 167] on icon at bounding box center [113, 171] width 21 height 21
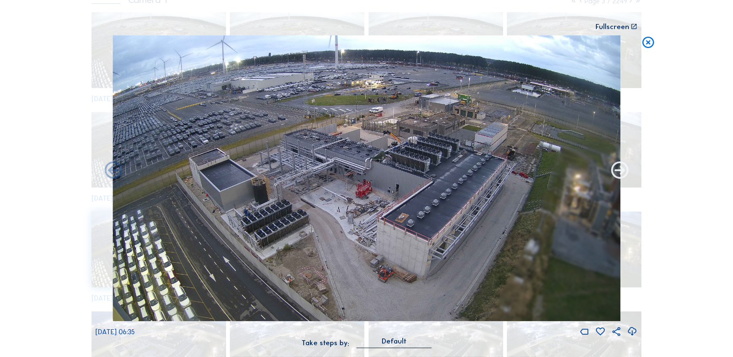
click at [624, 174] on icon at bounding box center [619, 171] width 21 height 21
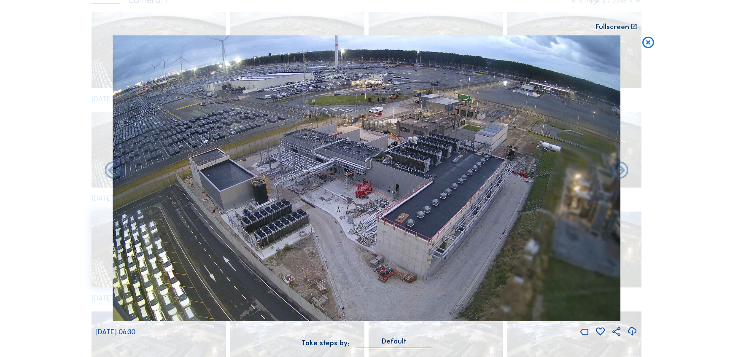
click at [624, 174] on icon at bounding box center [619, 171] width 21 height 21
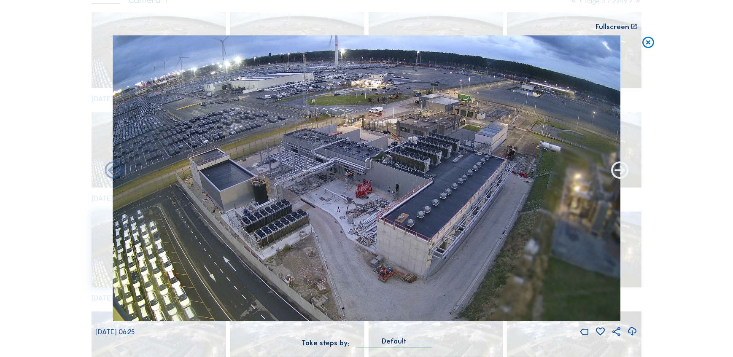
click at [617, 180] on icon at bounding box center [619, 171] width 21 height 21
click at [619, 177] on icon at bounding box center [619, 171] width 21 height 21
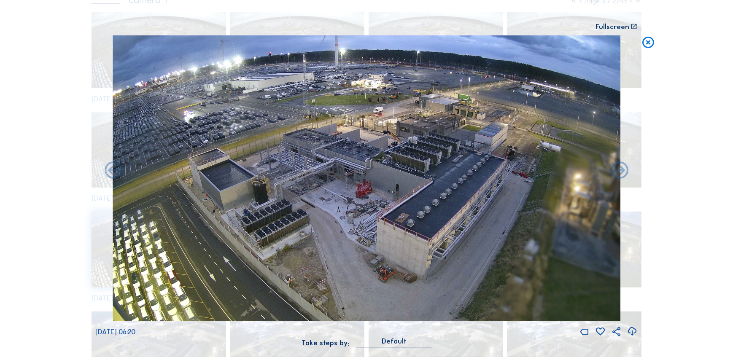
click at [619, 177] on icon at bounding box center [619, 171] width 21 height 21
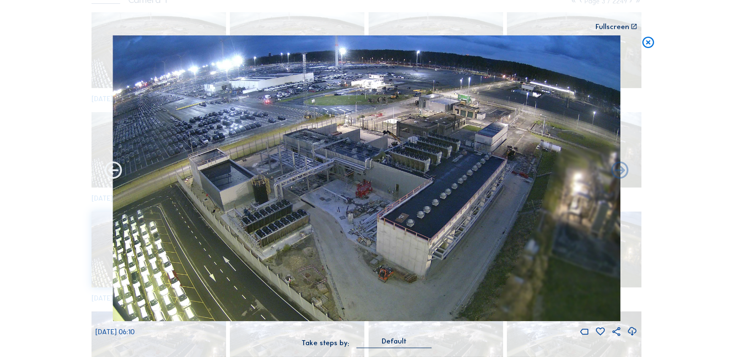
click at [107, 173] on icon at bounding box center [113, 171] width 21 height 21
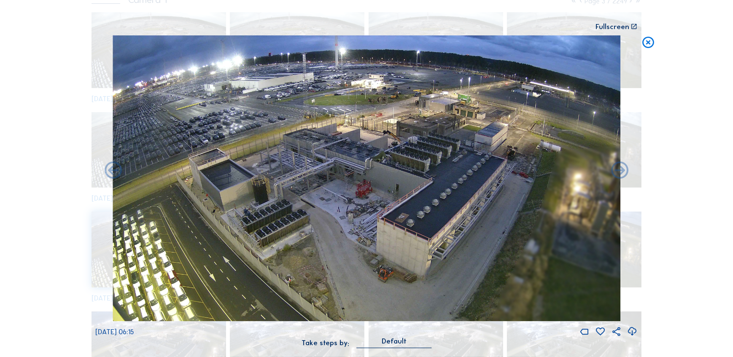
click at [107, 173] on icon at bounding box center [113, 171] width 21 height 21
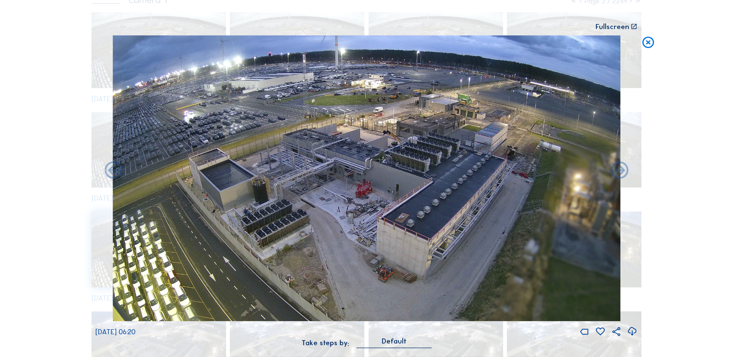
click at [107, 173] on icon at bounding box center [113, 171] width 21 height 21
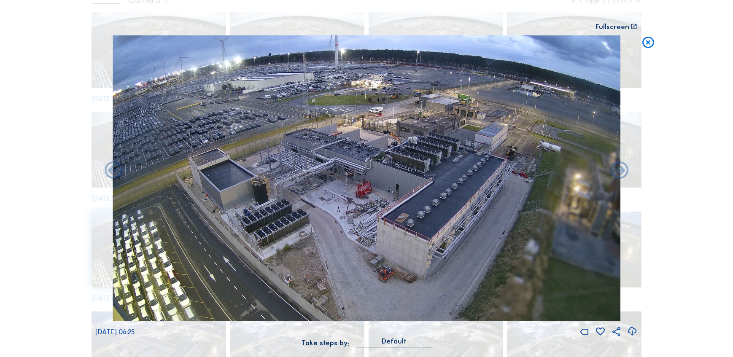
click at [107, 173] on icon at bounding box center [113, 171] width 21 height 21
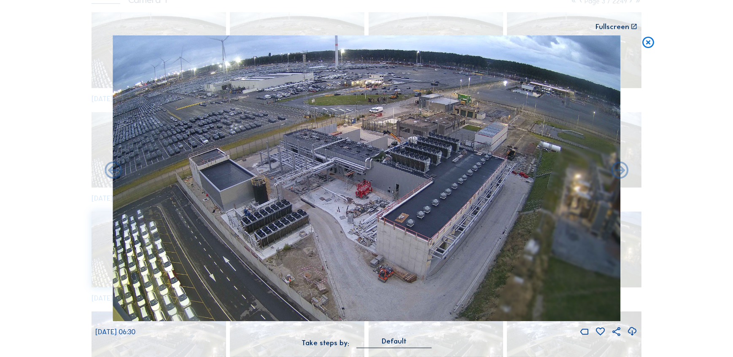
click at [107, 173] on icon at bounding box center [113, 171] width 21 height 21
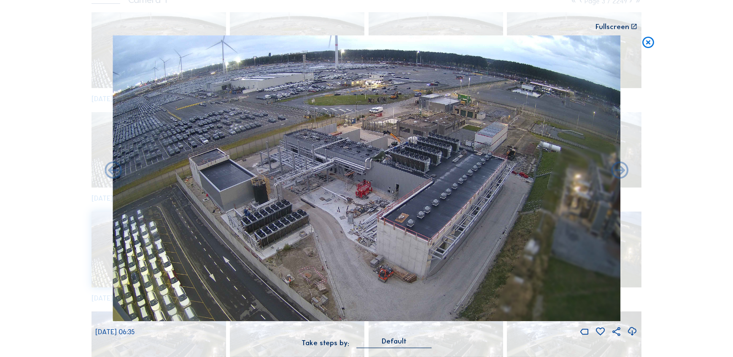
click at [107, 173] on icon at bounding box center [113, 171] width 21 height 21
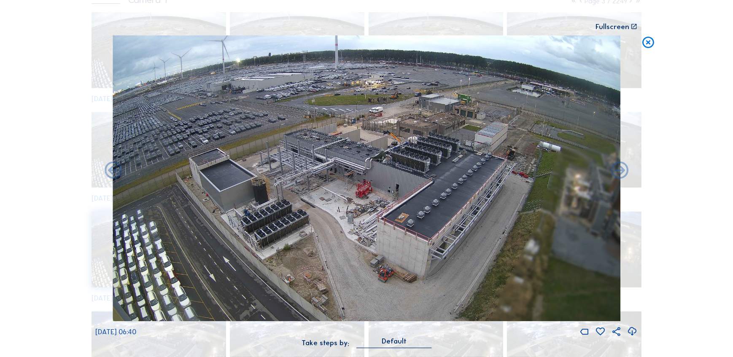
click at [107, 173] on icon at bounding box center [113, 171] width 21 height 21
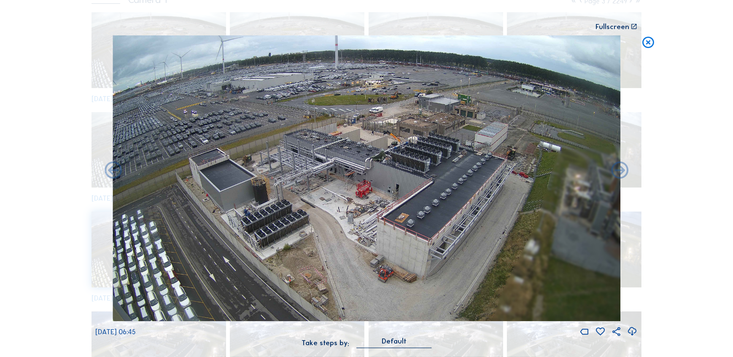
click at [107, 173] on icon at bounding box center [113, 171] width 21 height 21
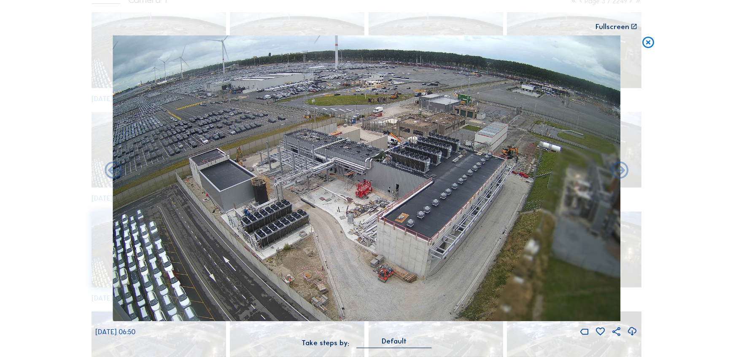
click at [107, 173] on icon at bounding box center [113, 171] width 21 height 21
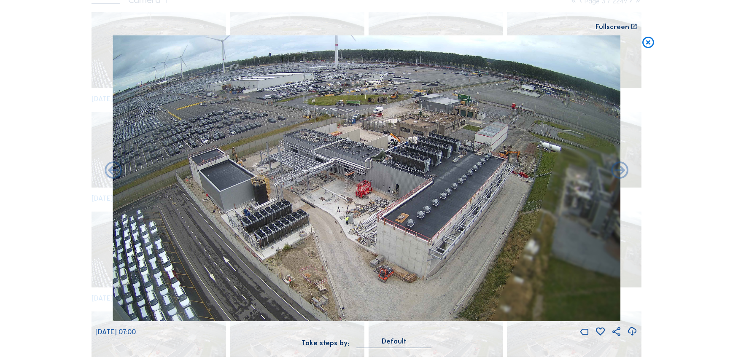
click at [107, 173] on icon at bounding box center [113, 171] width 21 height 21
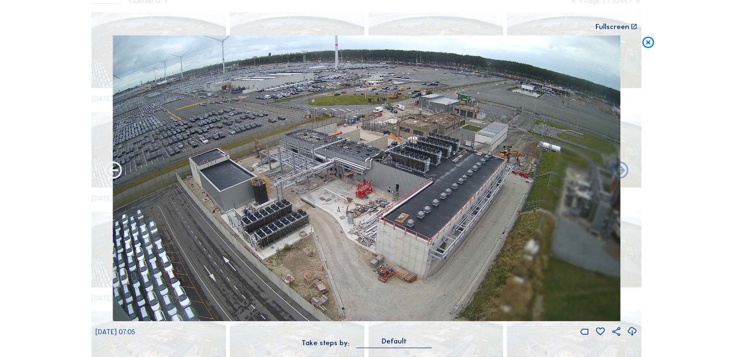
click at [107, 173] on icon at bounding box center [113, 171] width 21 height 21
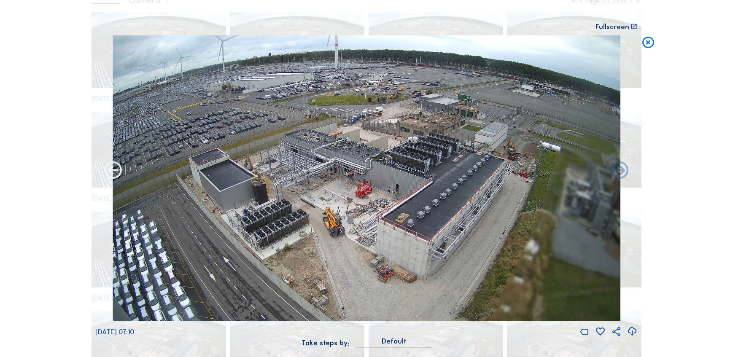
click at [120, 168] on icon at bounding box center [113, 171] width 21 height 21
click at [114, 172] on icon at bounding box center [113, 171] width 21 height 21
click at [107, 174] on icon at bounding box center [113, 171] width 21 height 21
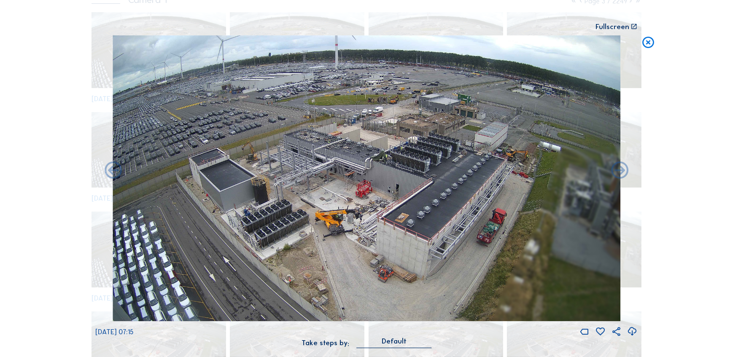
click at [107, 174] on icon at bounding box center [113, 171] width 21 height 21
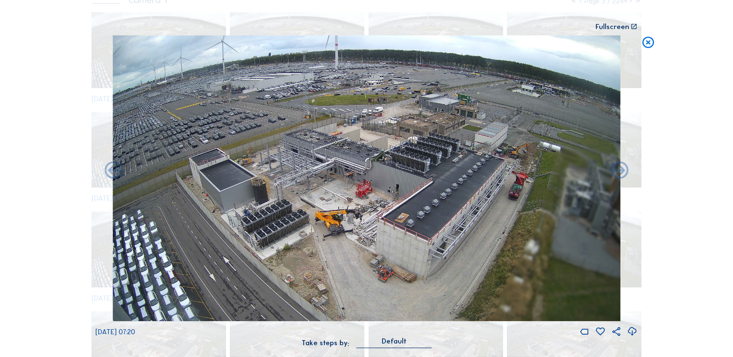
click at [107, 174] on icon at bounding box center [113, 171] width 21 height 21
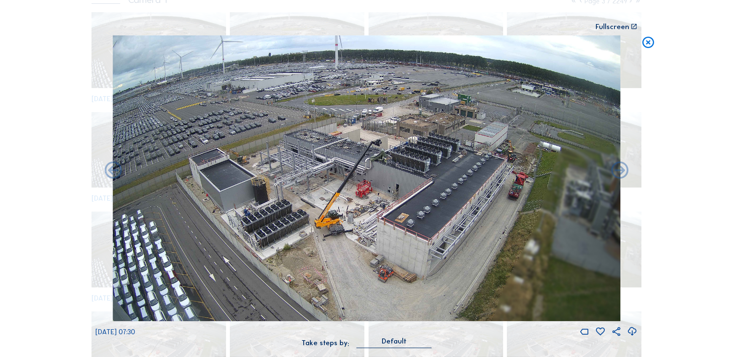
click at [107, 174] on icon at bounding box center [113, 171] width 21 height 21
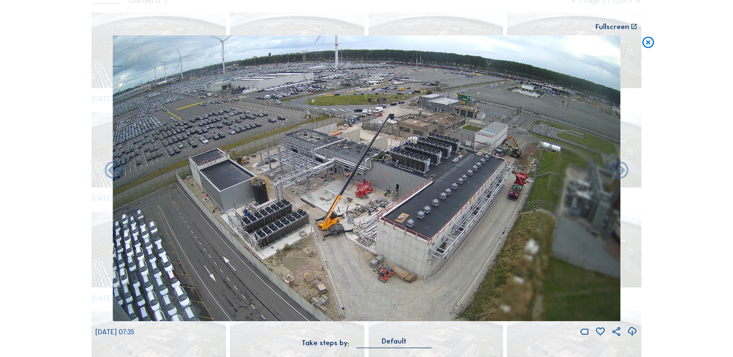
click at [107, 174] on icon at bounding box center [113, 171] width 21 height 21
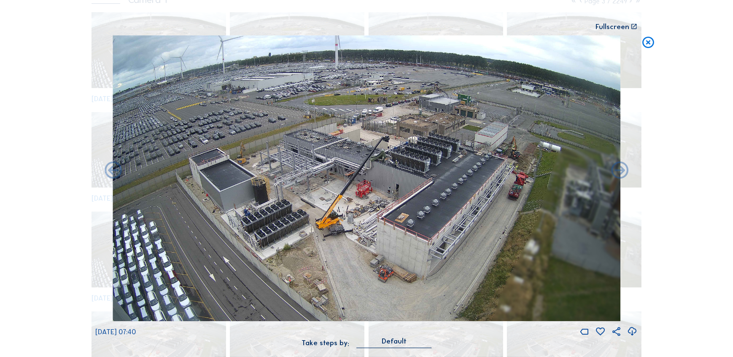
click at [107, 174] on icon at bounding box center [113, 171] width 21 height 21
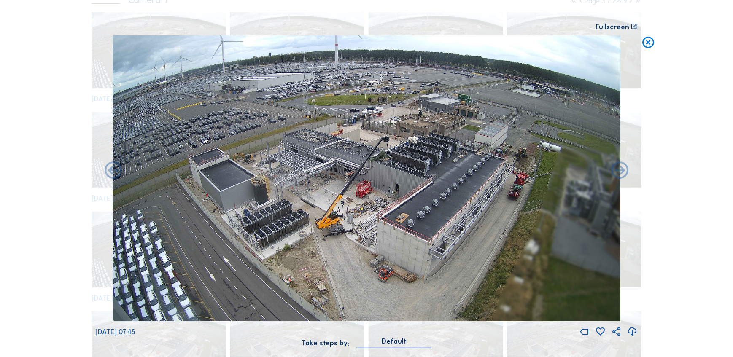
click at [107, 174] on icon at bounding box center [113, 171] width 21 height 21
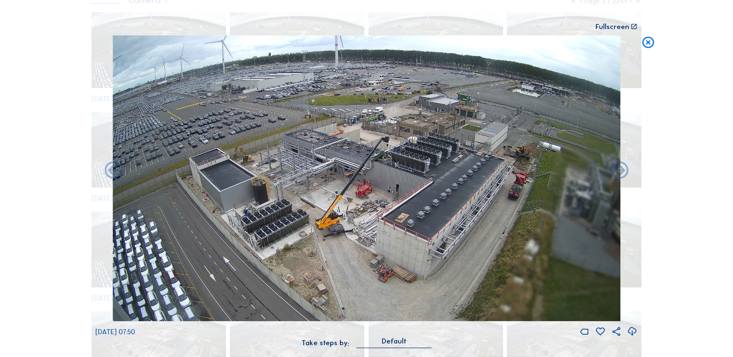
click at [107, 174] on icon at bounding box center [113, 171] width 21 height 21
click at [107, 173] on icon at bounding box center [113, 171] width 21 height 21
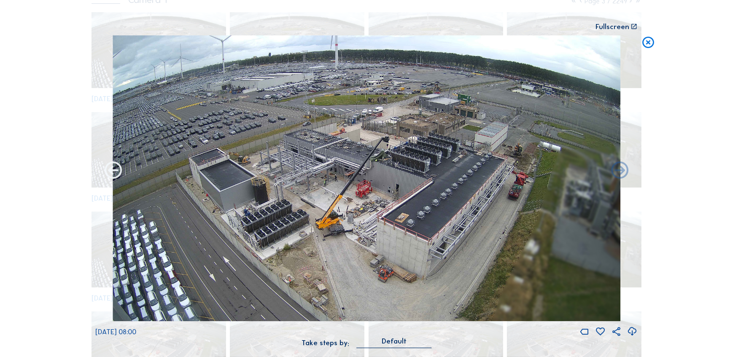
click at [107, 173] on icon at bounding box center [113, 171] width 21 height 21
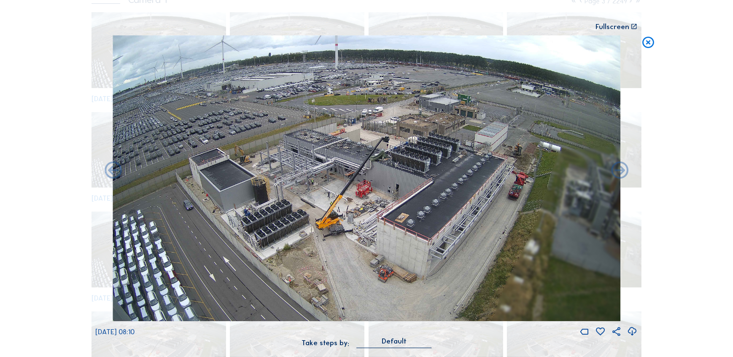
click at [107, 173] on icon at bounding box center [113, 171] width 21 height 21
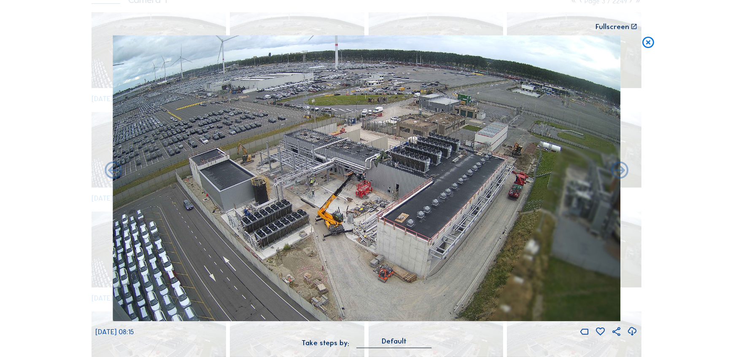
click at [107, 173] on icon at bounding box center [113, 171] width 21 height 21
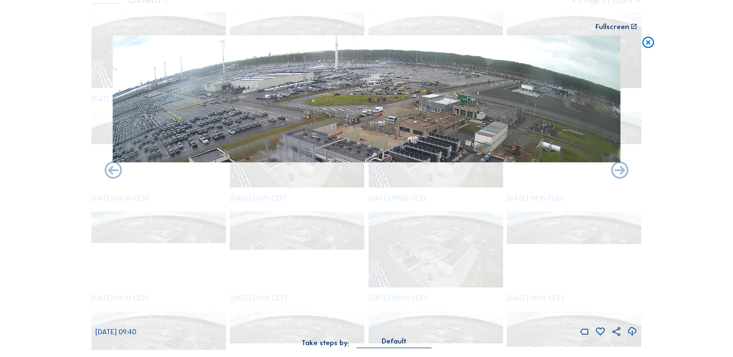
click at [107, 173] on div "Scroll to travel through time | Press 'Alt' Button + Scroll to Zoom | Click and…" at bounding box center [366, 178] width 733 height 357
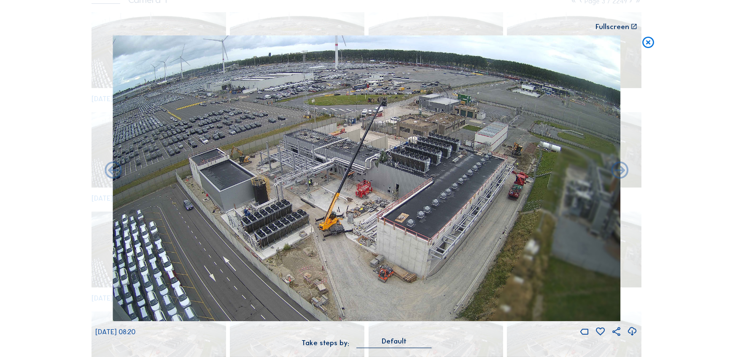
click at [107, 173] on icon at bounding box center [113, 171] width 21 height 21
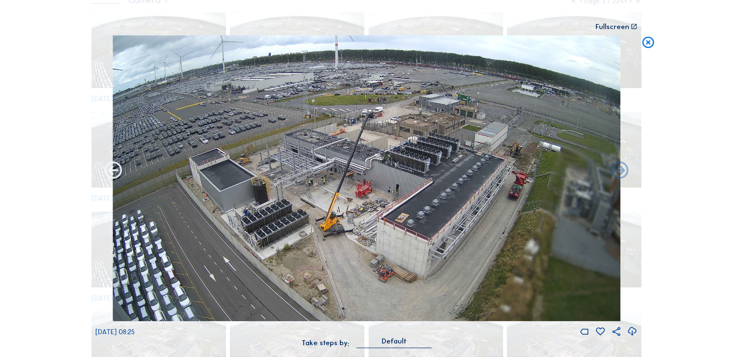
click at [107, 173] on icon at bounding box center [113, 171] width 21 height 21
click at [618, 171] on icon at bounding box center [619, 171] width 21 height 21
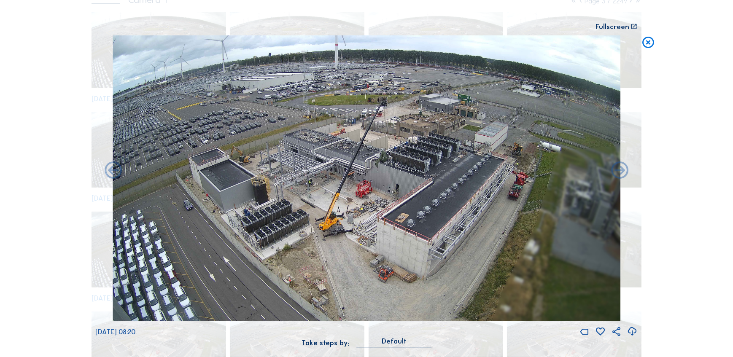
click at [618, 171] on icon at bounding box center [619, 171] width 21 height 21
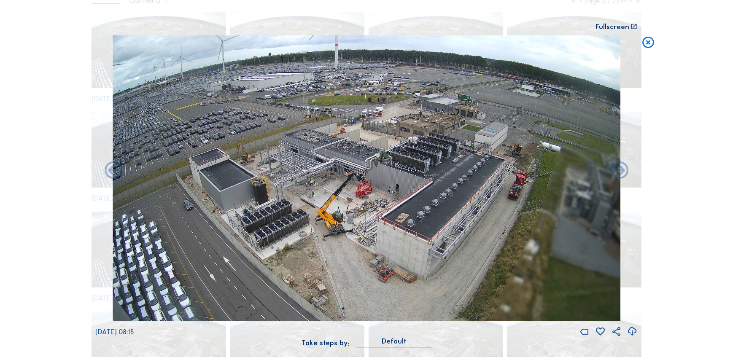
click at [618, 171] on icon at bounding box center [619, 171] width 21 height 21
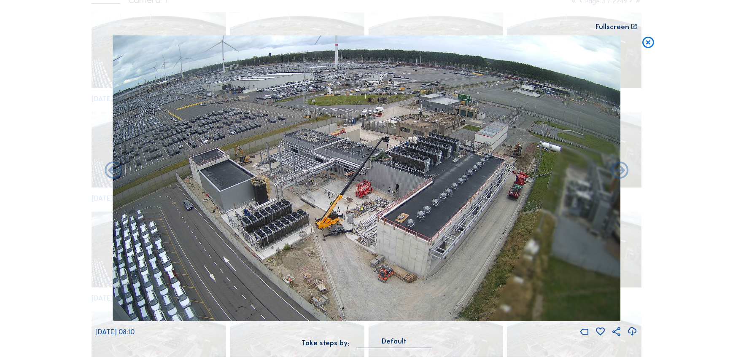
click at [618, 171] on icon at bounding box center [619, 171] width 21 height 21
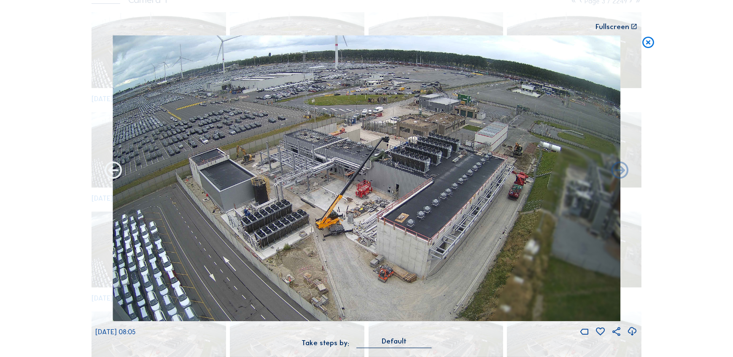
click at [106, 171] on icon at bounding box center [113, 171] width 21 height 21
click at [112, 169] on icon at bounding box center [113, 171] width 21 height 21
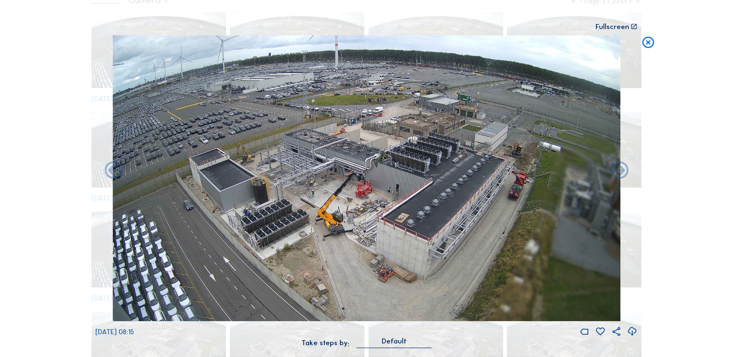
click at [112, 169] on icon at bounding box center [113, 171] width 21 height 21
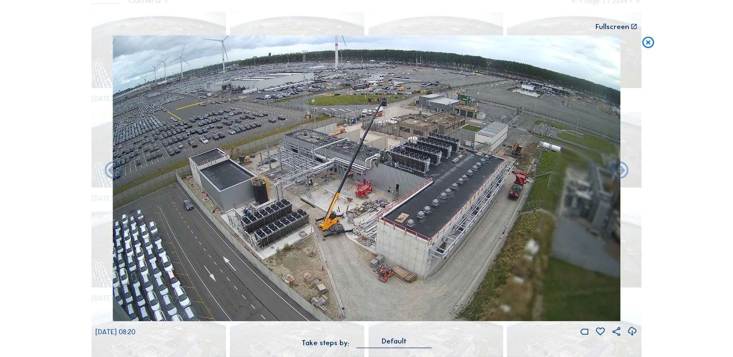
click at [112, 169] on icon at bounding box center [113, 171] width 21 height 21
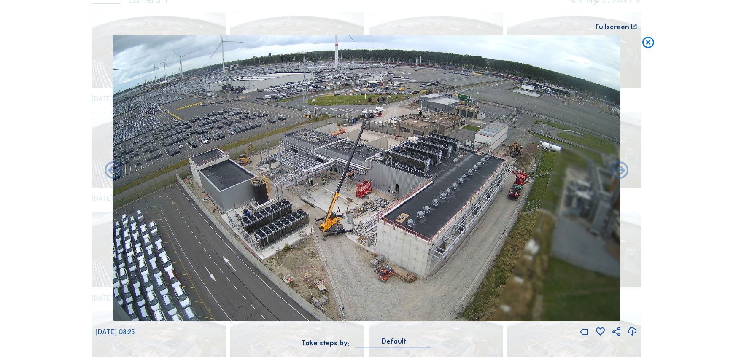
click at [112, 169] on icon at bounding box center [113, 171] width 21 height 21
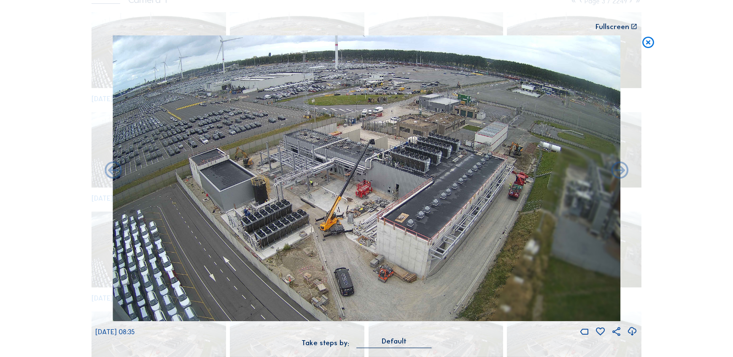
click at [112, 169] on icon at bounding box center [113, 171] width 21 height 21
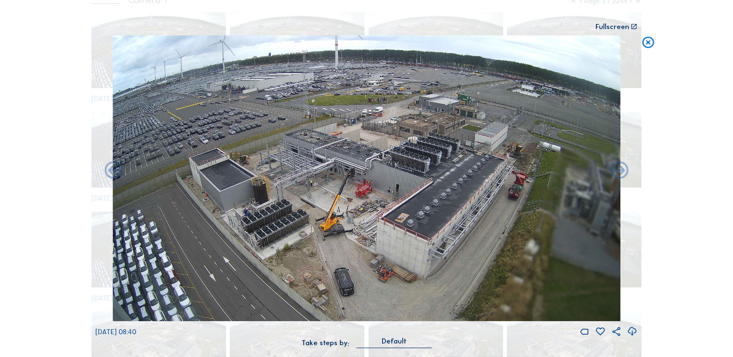
click at [112, 169] on icon at bounding box center [113, 171] width 21 height 21
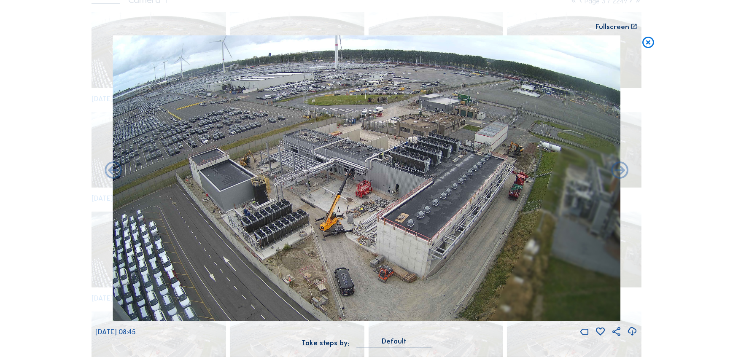
click at [112, 169] on icon at bounding box center [113, 171] width 21 height 21
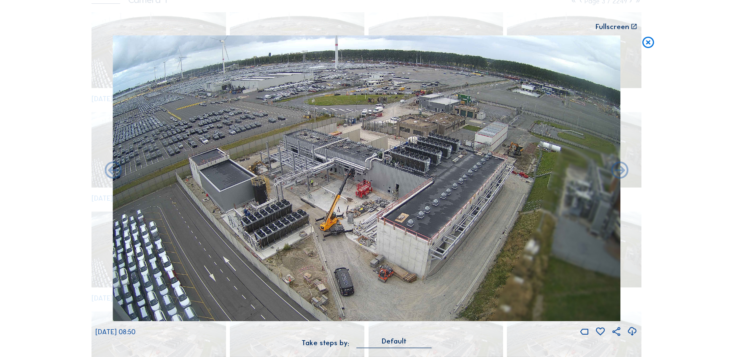
click at [112, 169] on icon at bounding box center [113, 171] width 21 height 21
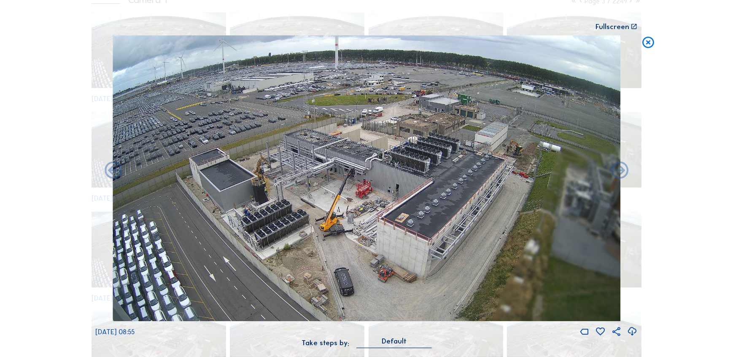
click at [112, 169] on icon at bounding box center [113, 171] width 21 height 21
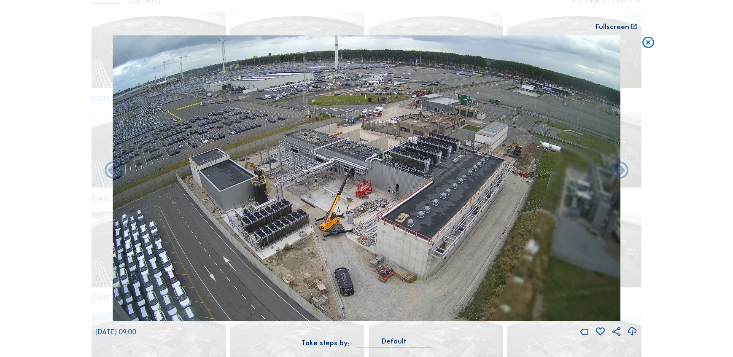
click at [112, 169] on icon at bounding box center [113, 171] width 21 height 21
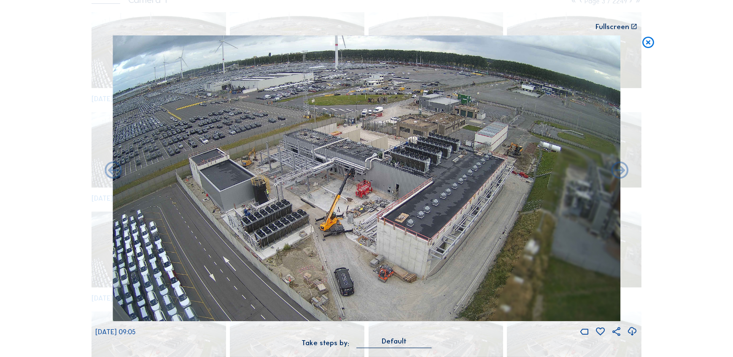
click at [112, 169] on icon at bounding box center [113, 171] width 21 height 21
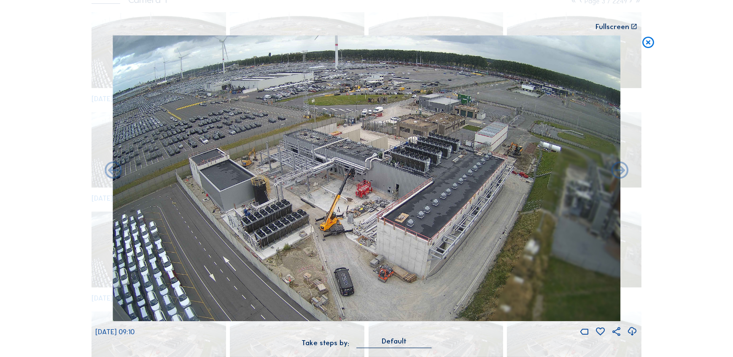
click at [112, 169] on icon at bounding box center [113, 171] width 21 height 21
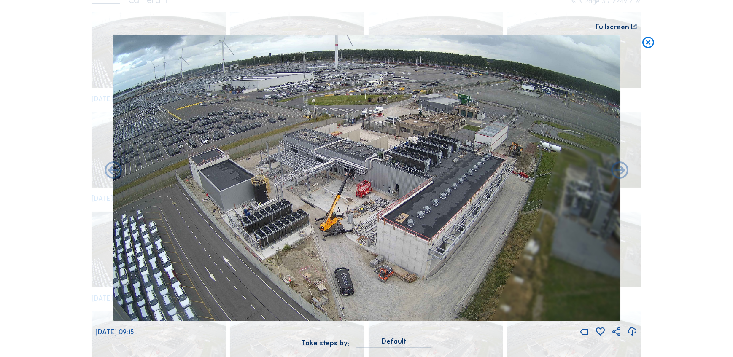
click at [112, 169] on icon at bounding box center [113, 171] width 21 height 21
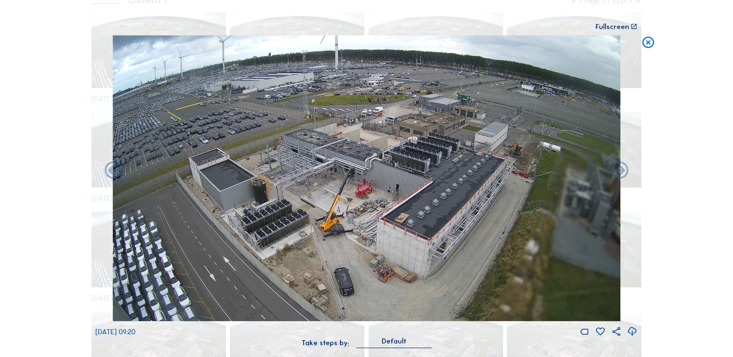
click at [112, 169] on icon at bounding box center [113, 171] width 21 height 21
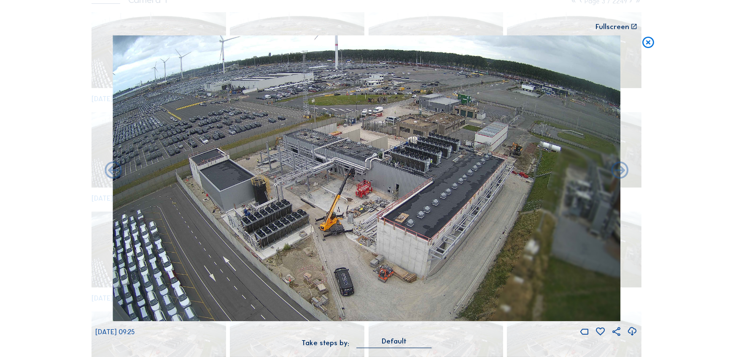
click at [112, 169] on icon at bounding box center [113, 171] width 21 height 21
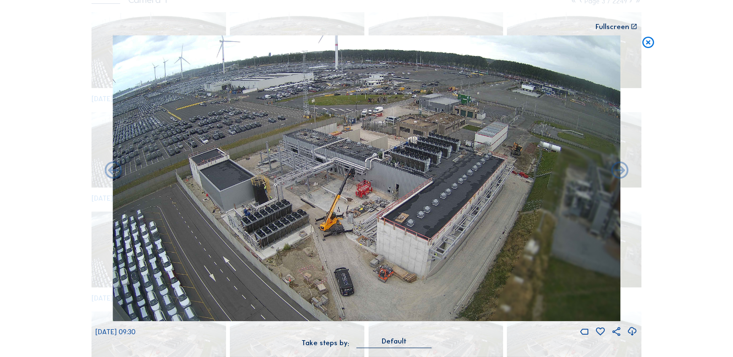
click at [112, 169] on icon at bounding box center [113, 171] width 21 height 21
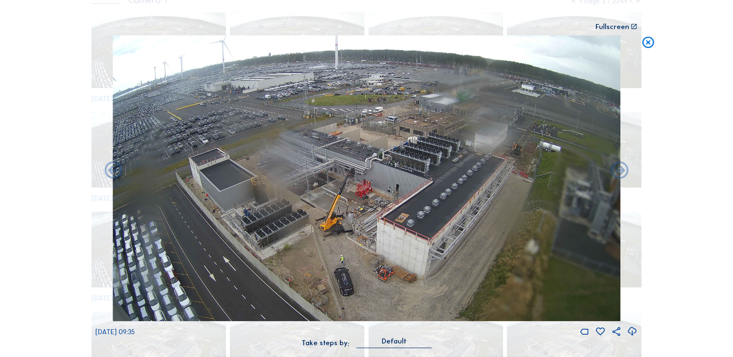
click at [112, 169] on icon at bounding box center [113, 171] width 21 height 21
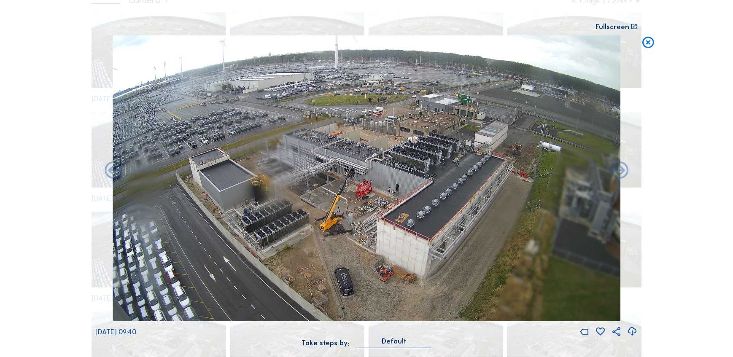
click at [112, 169] on icon at bounding box center [113, 171] width 21 height 21
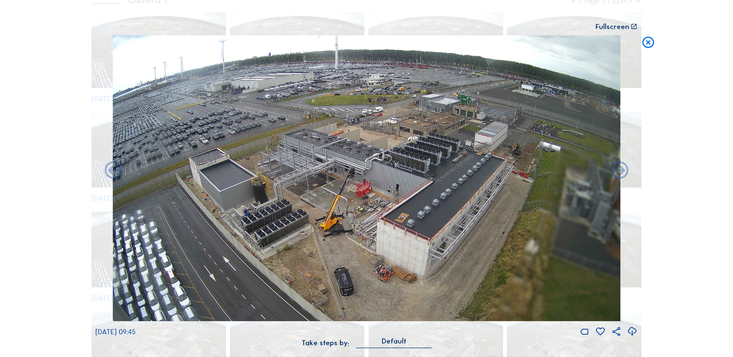
click at [112, 169] on icon at bounding box center [113, 171] width 21 height 21
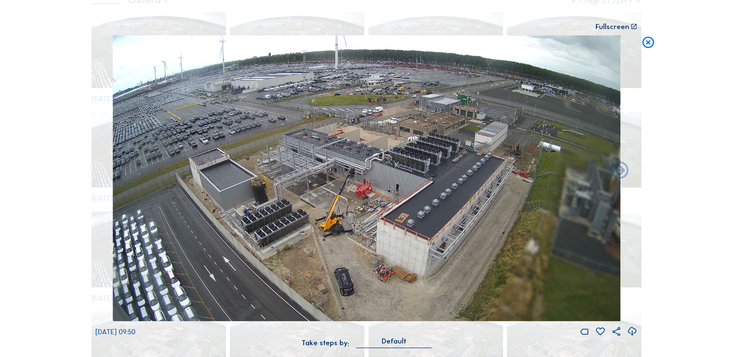
click at [113, 169] on img at bounding box center [367, 178] width 508 height 286
